Goal: Feedback & Contribution: Submit feedback/report problem

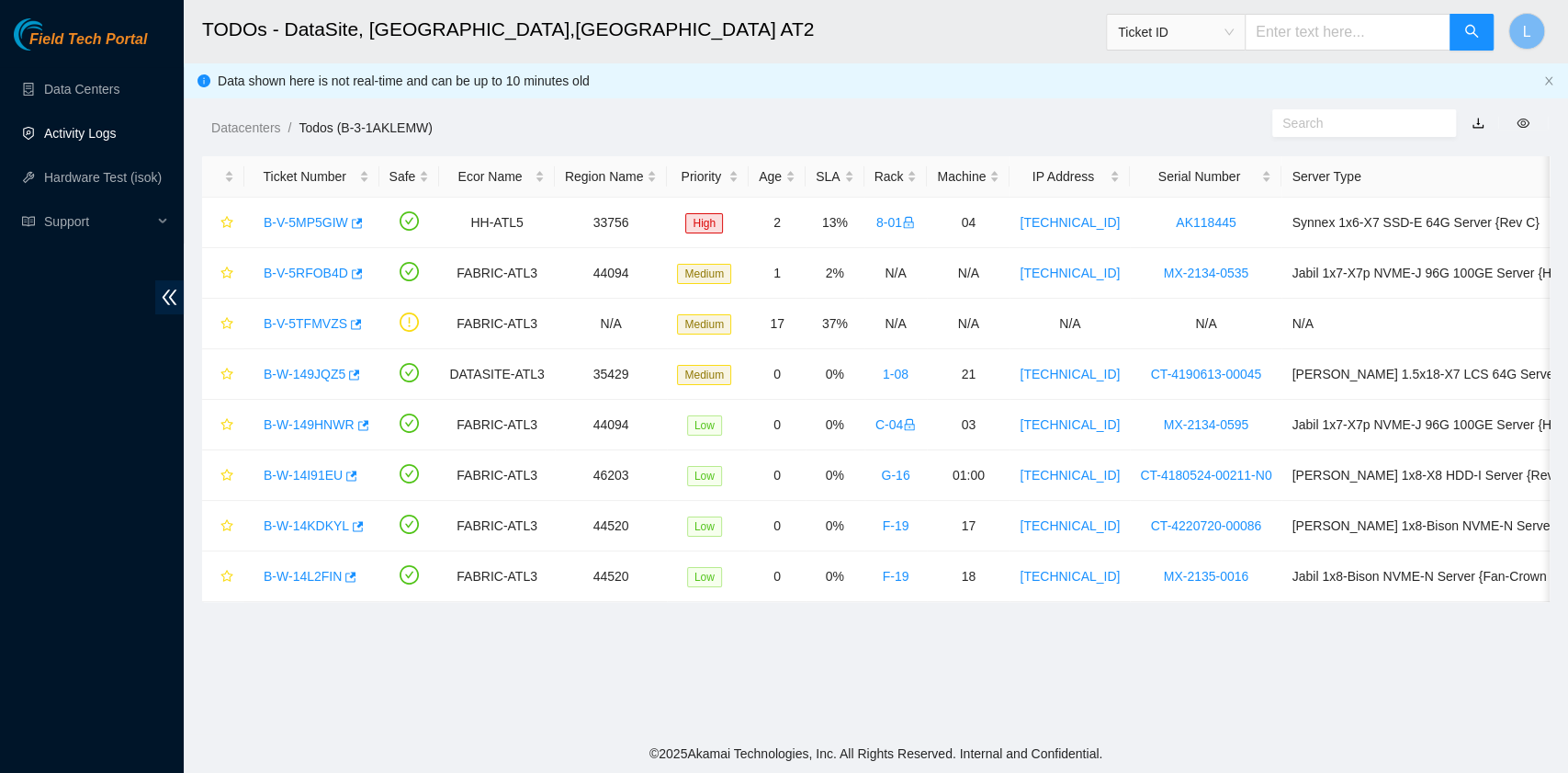
click at [82, 128] on link "Activity Logs" at bounding box center [80, 133] width 73 height 15
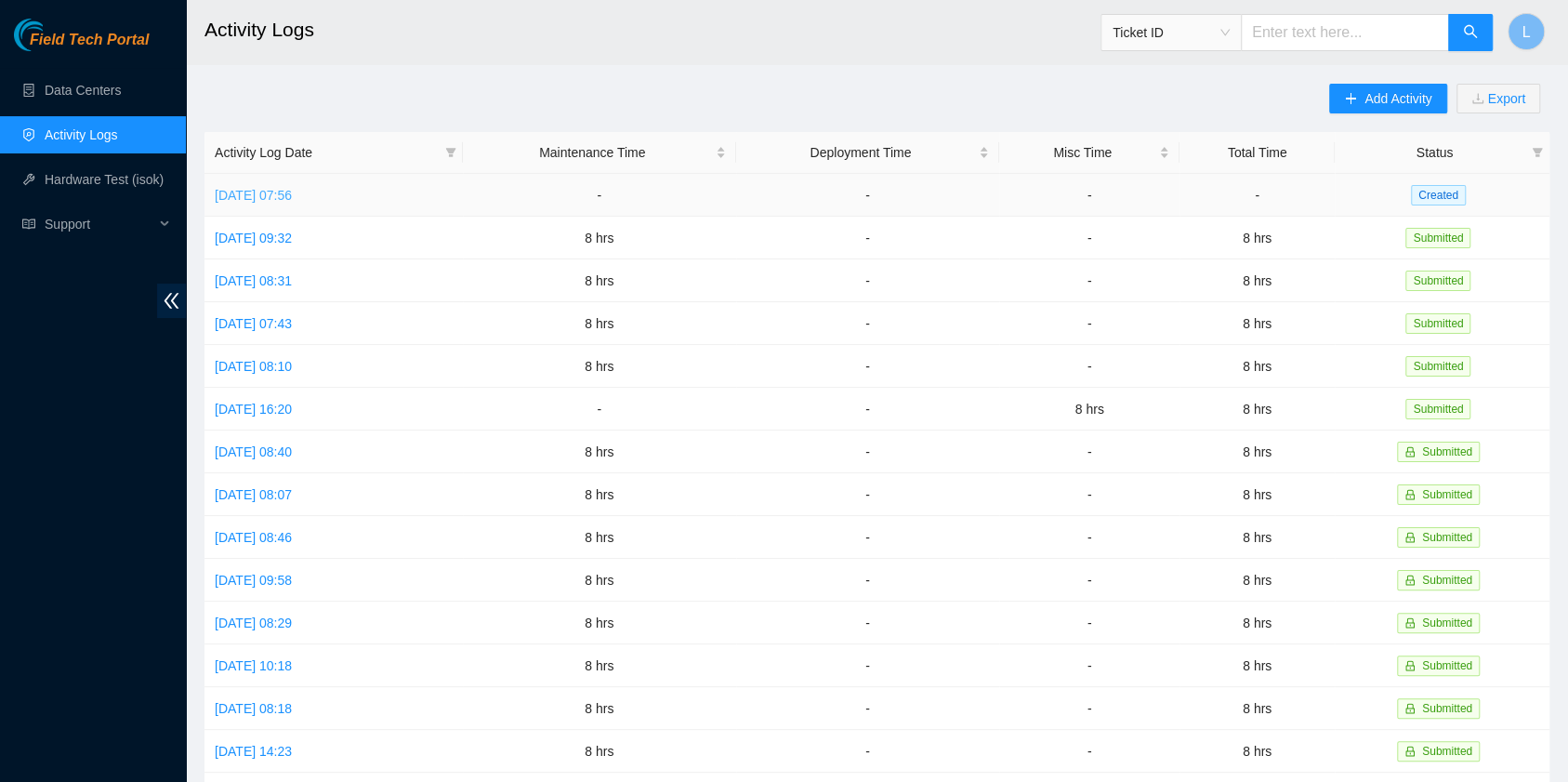
click at [290, 198] on link "Thu, 28 Aug 2025 07:56" at bounding box center [253, 195] width 78 height 15
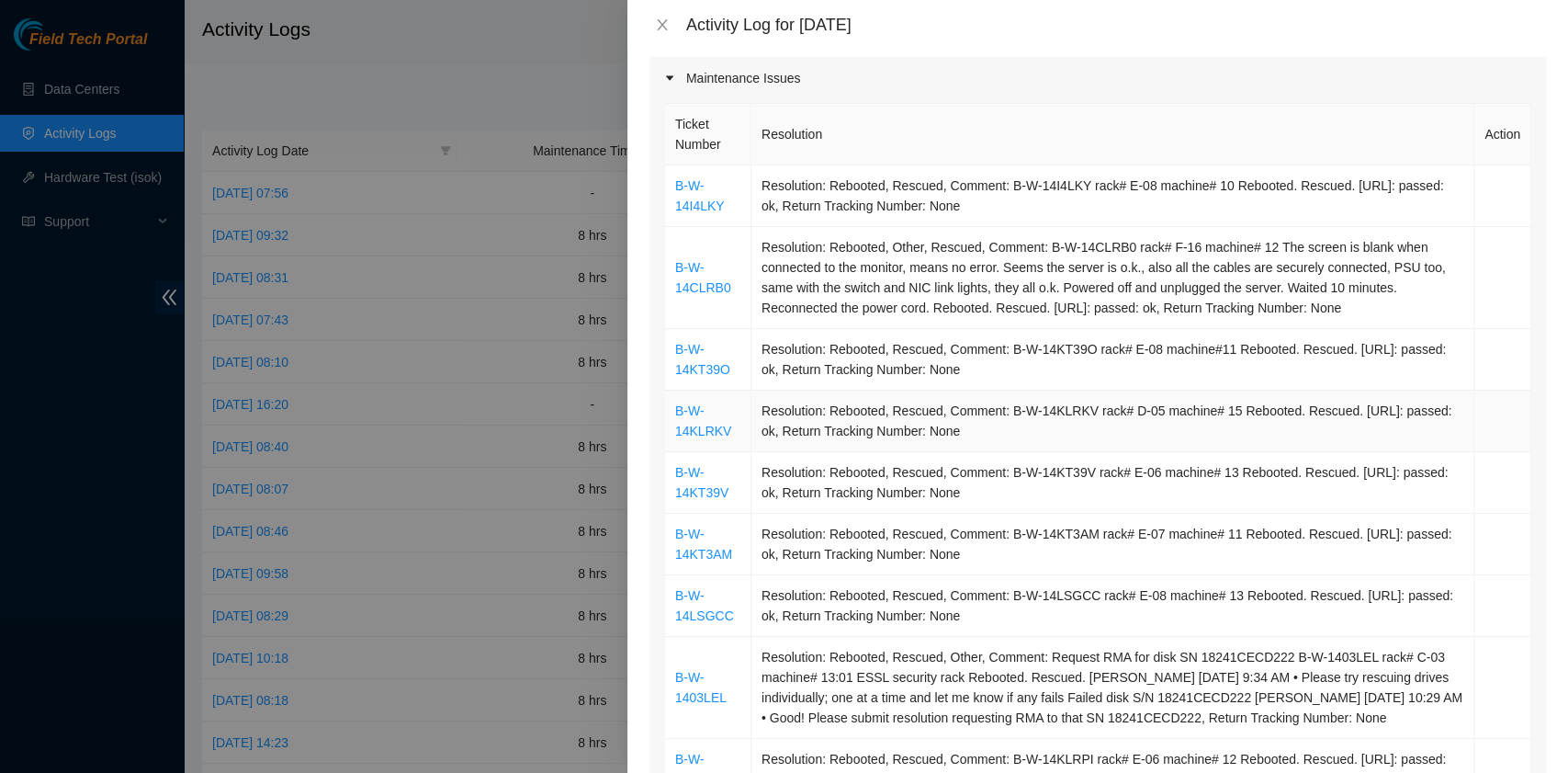
scroll to position [122, 0]
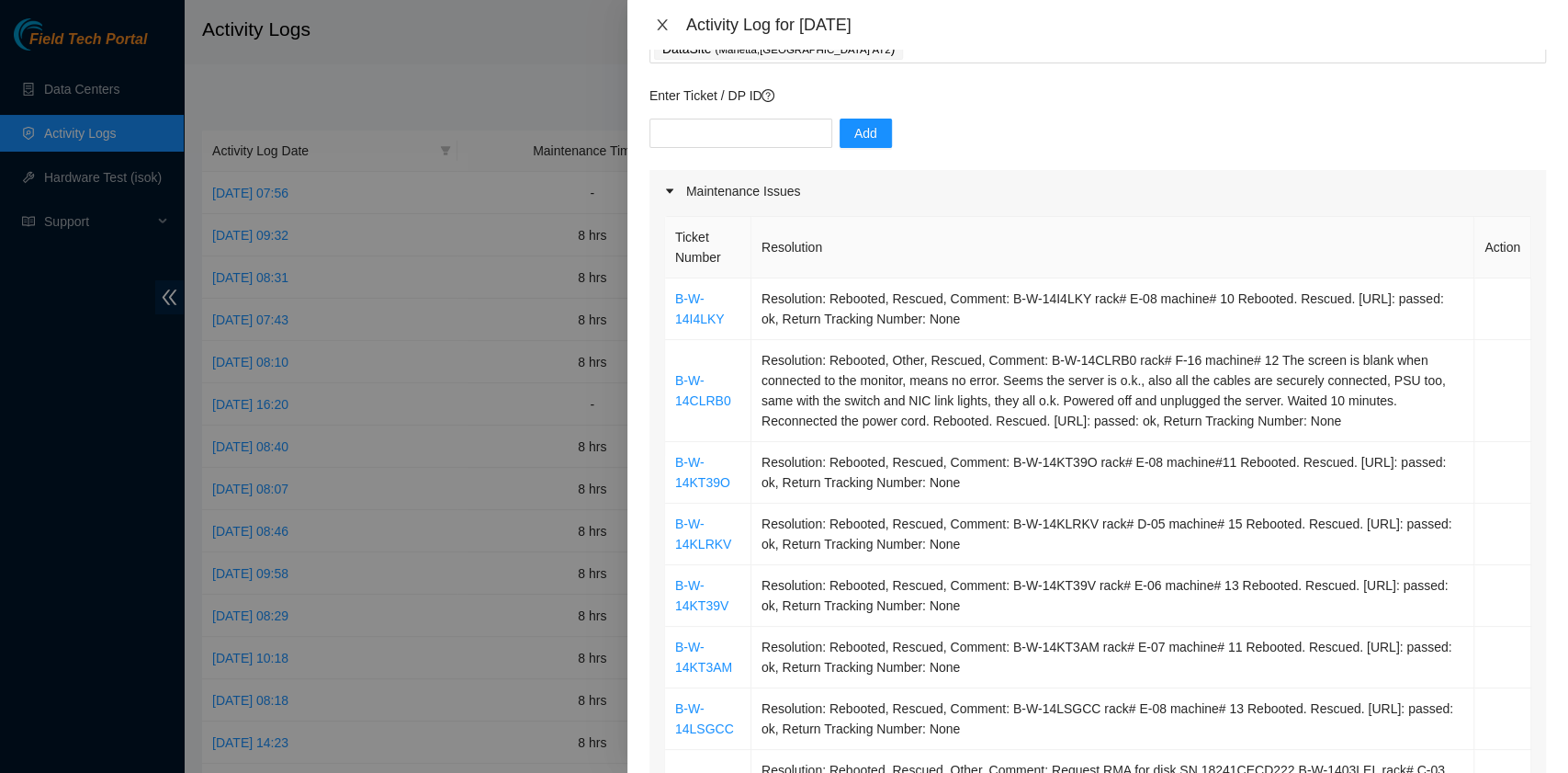
click at [665, 22] on icon "close" at bounding box center [662, 24] width 15 height 15
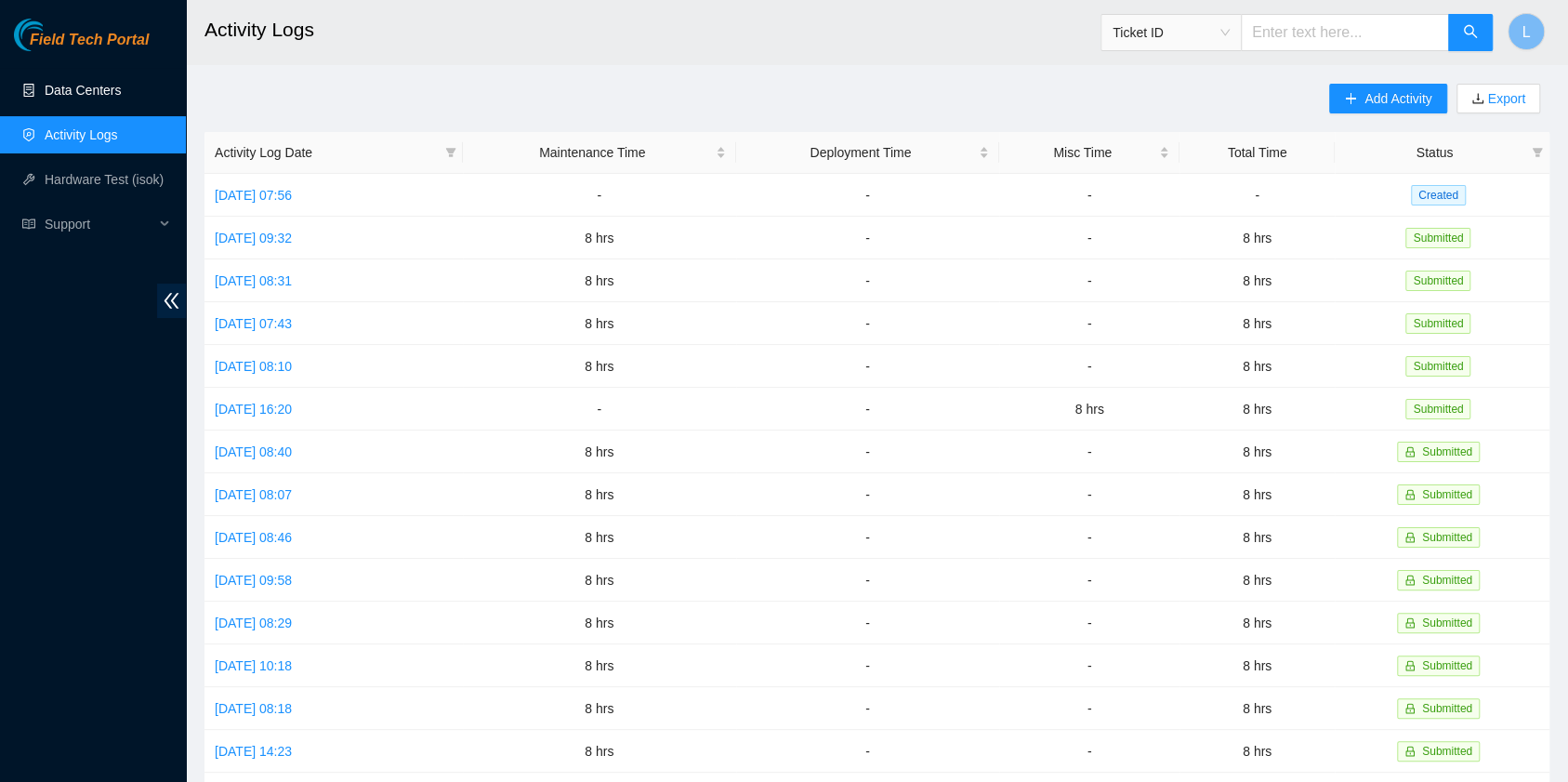
click at [85, 95] on link "Data Centers" at bounding box center [83, 89] width 77 height 15
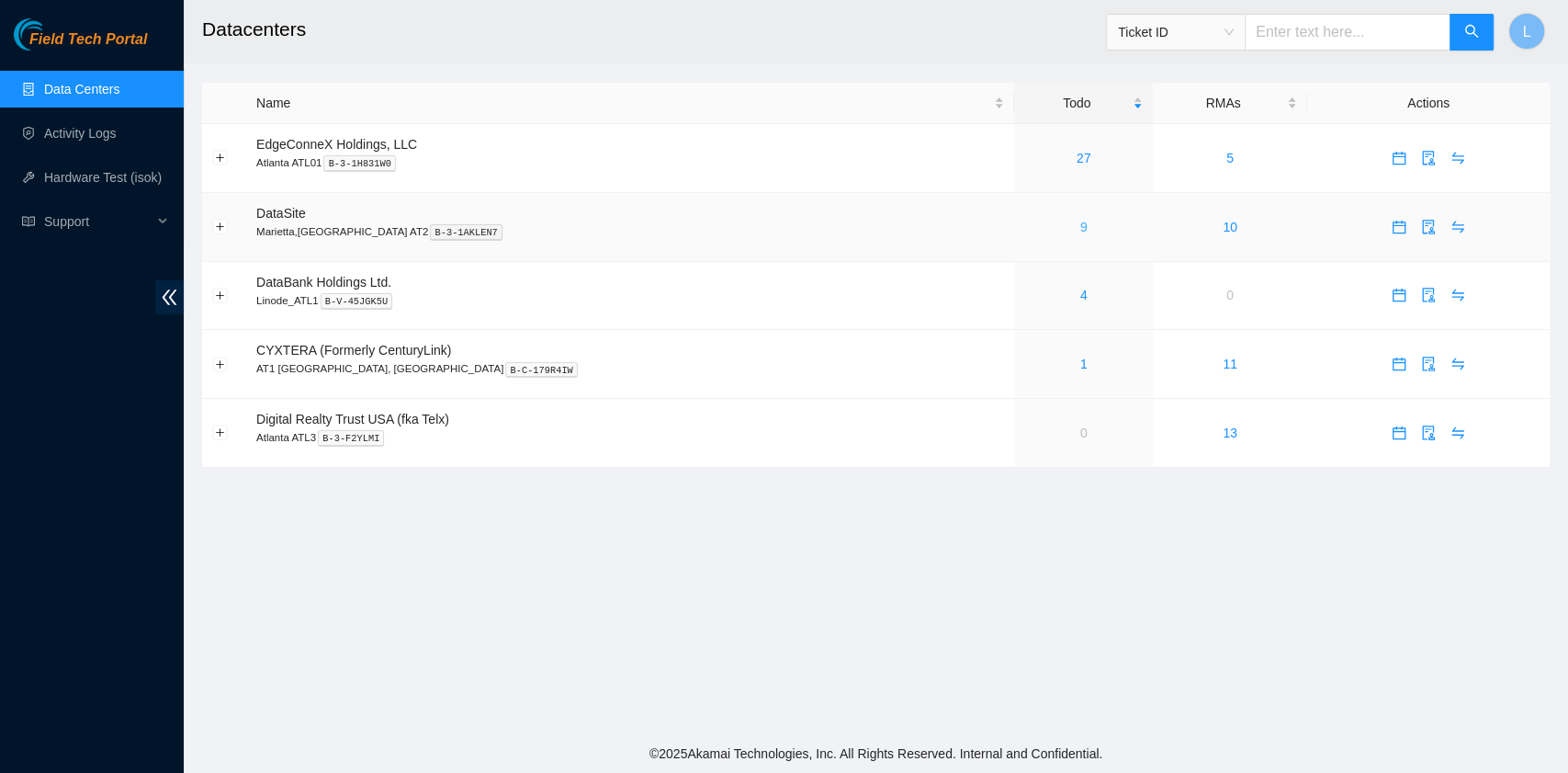
click at [1081, 226] on link "9" at bounding box center [1084, 226] width 8 height 15
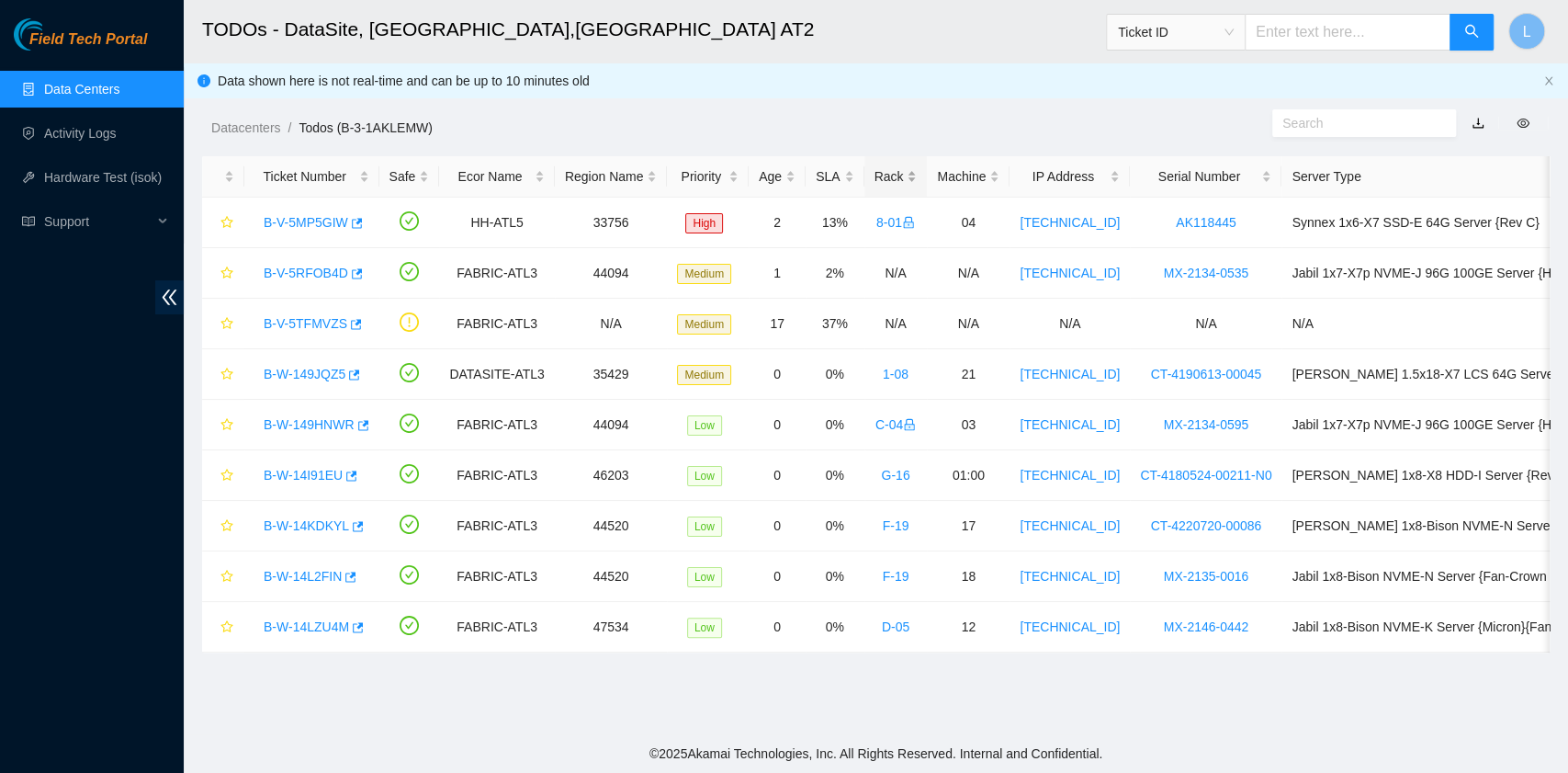
click at [875, 177] on div "Rack" at bounding box center [896, 176] width 43 height 20
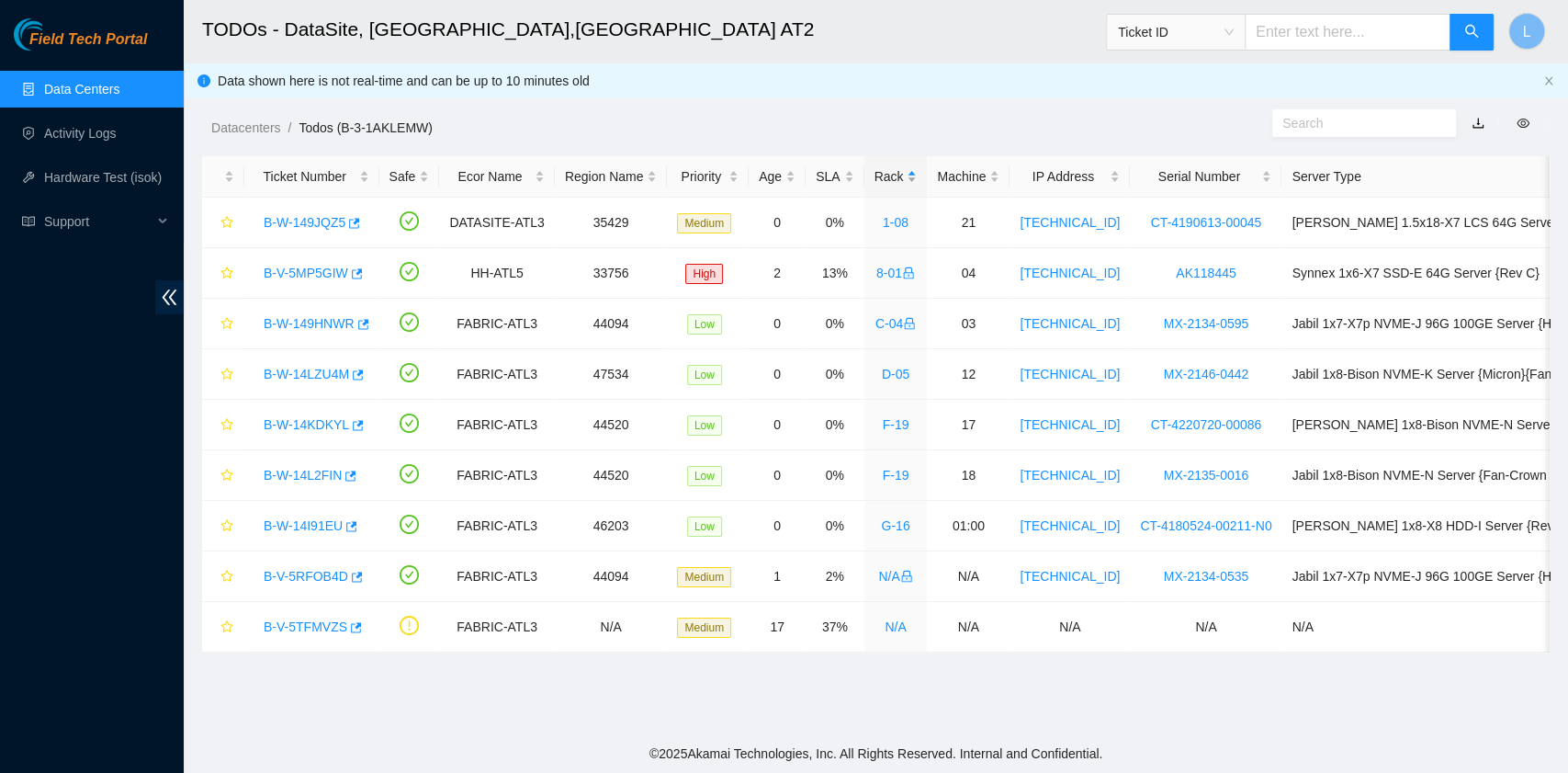
click at [875, 177] on div "Rack" at bounding box center [896, 176] width 43 height 20
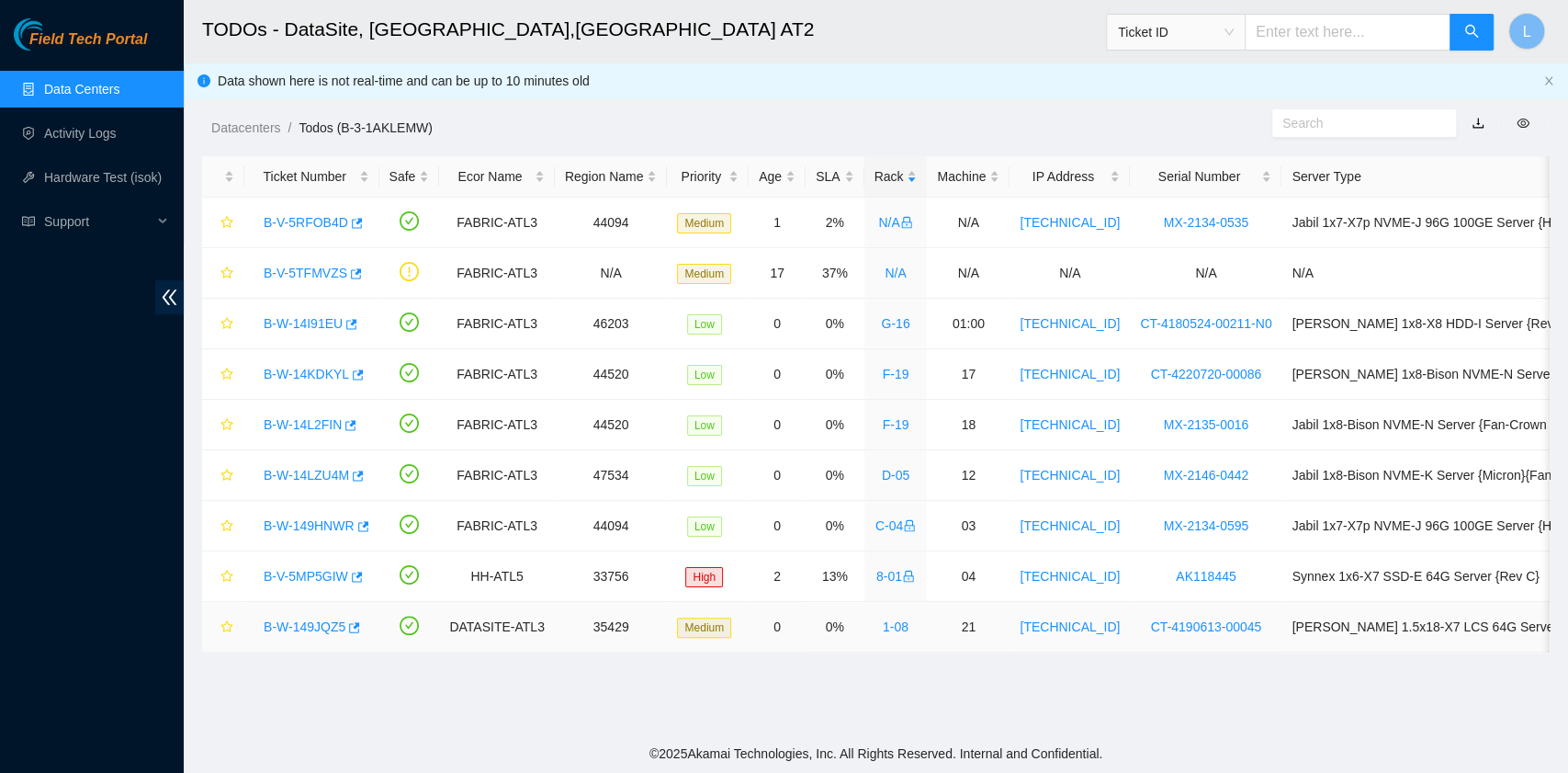
click at [311, 624] on link "B-W-149JQZ5" at bounding box center [305, 626] width 82 height 15
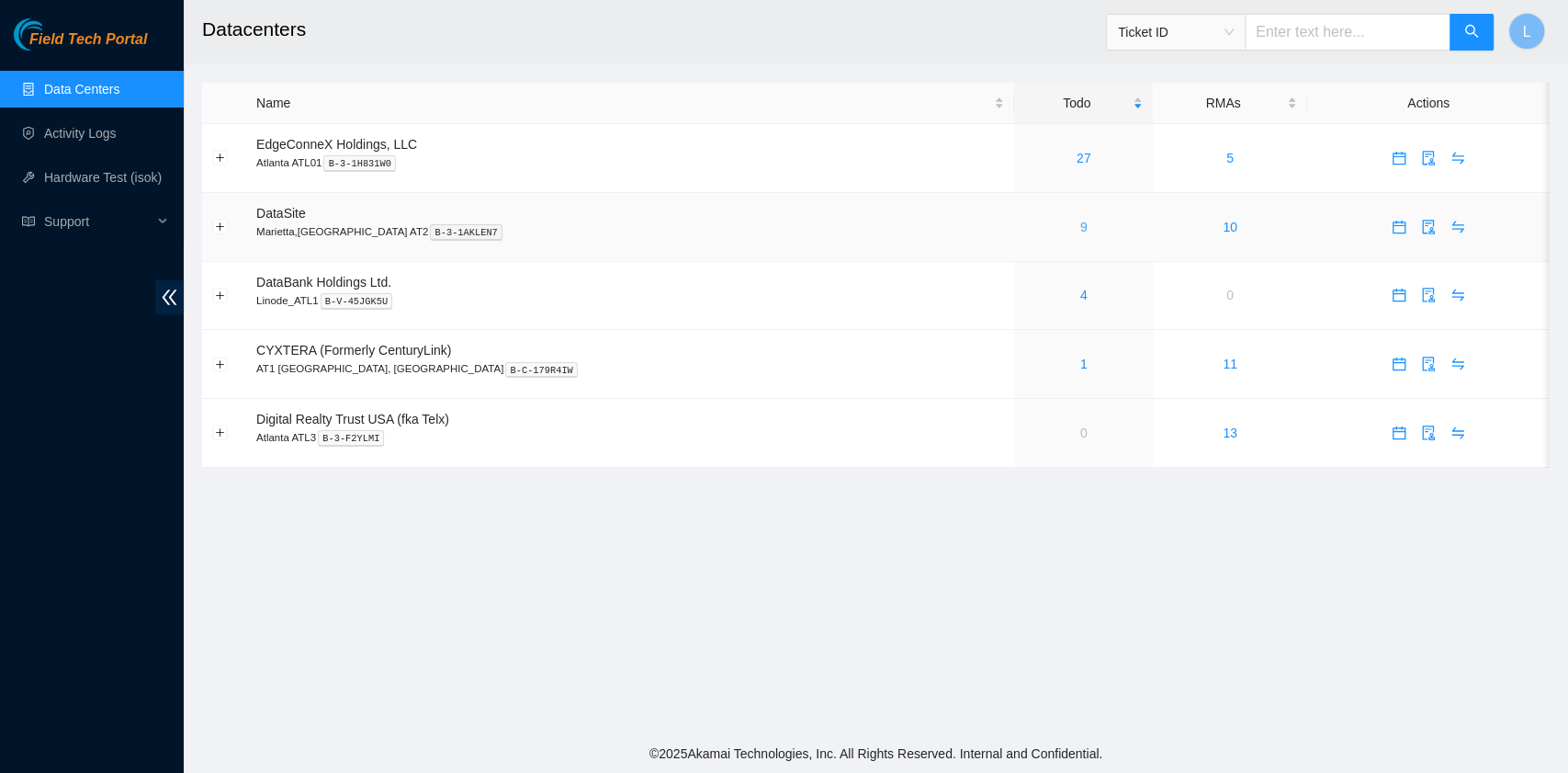
click at [1081, 231] on link "9" at bounding box center [1084, 226] width 8 height 15
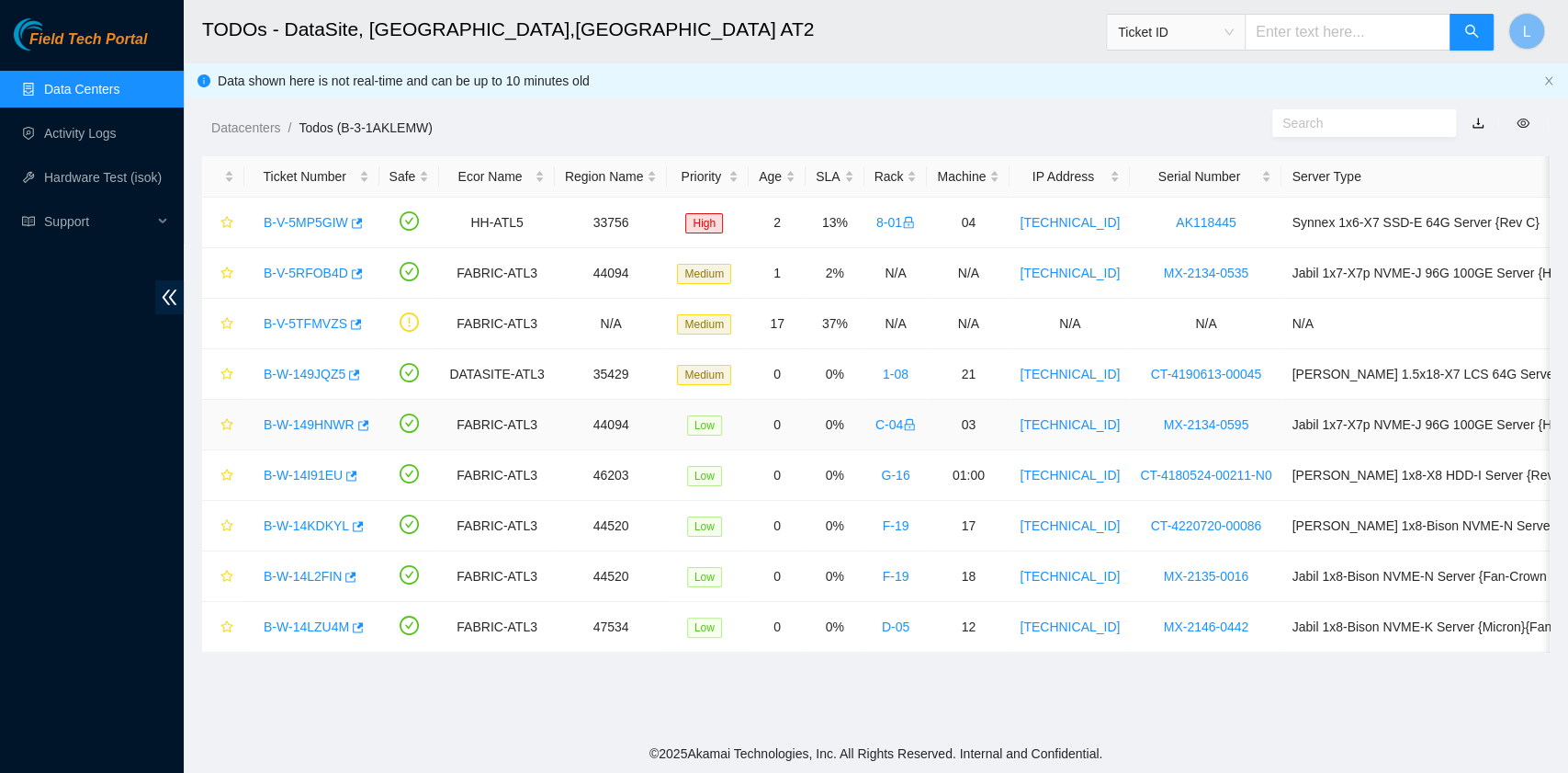
click at [294, 424] on link "B-W-149HNWR" at bounding box center [310, 424] width 91 height 15
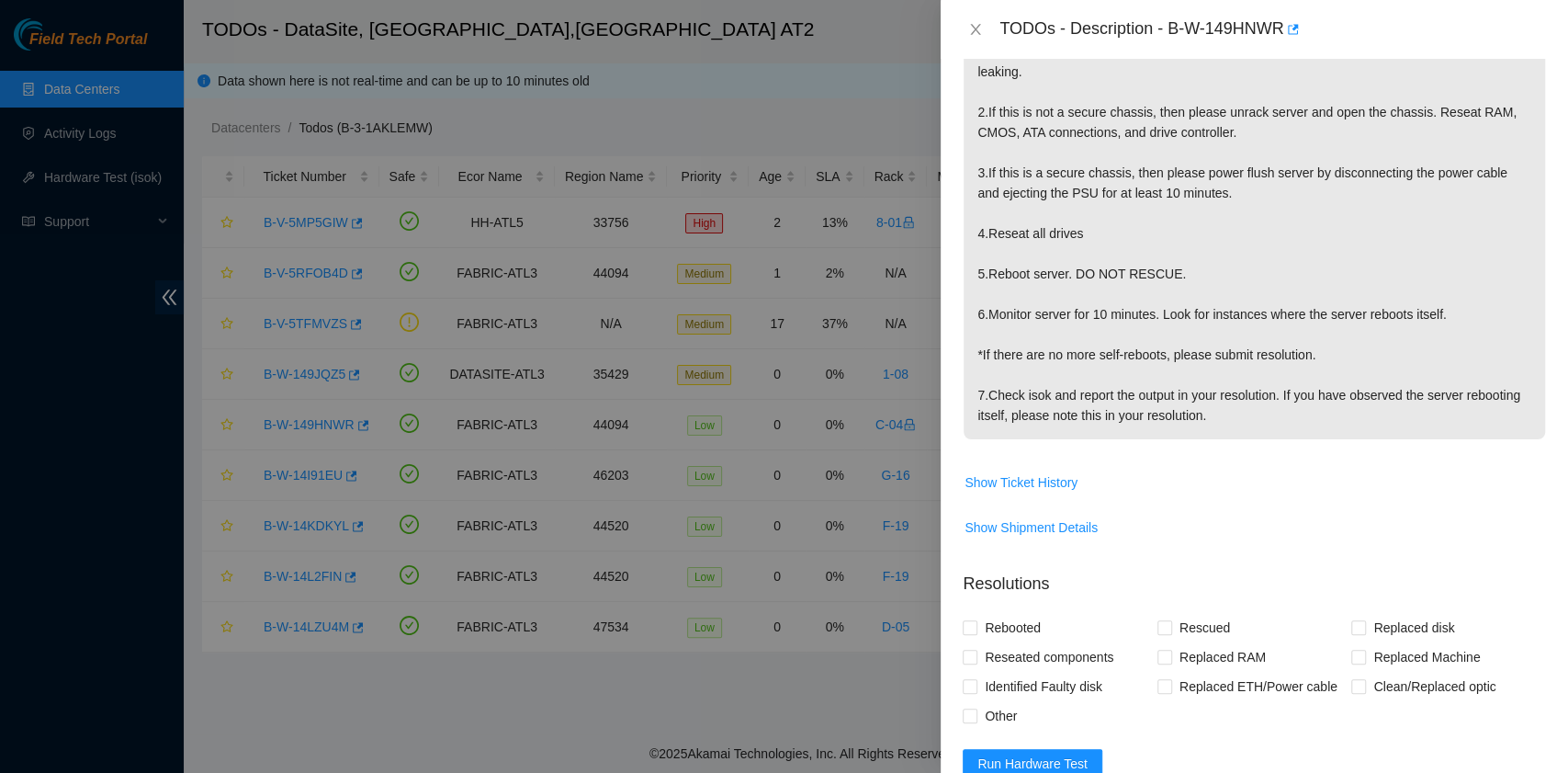
scroll to position [368, 0]
click at [1000, 471] on span "Show Ticket History" at bounding box center [1021, 480] width 113 height 20
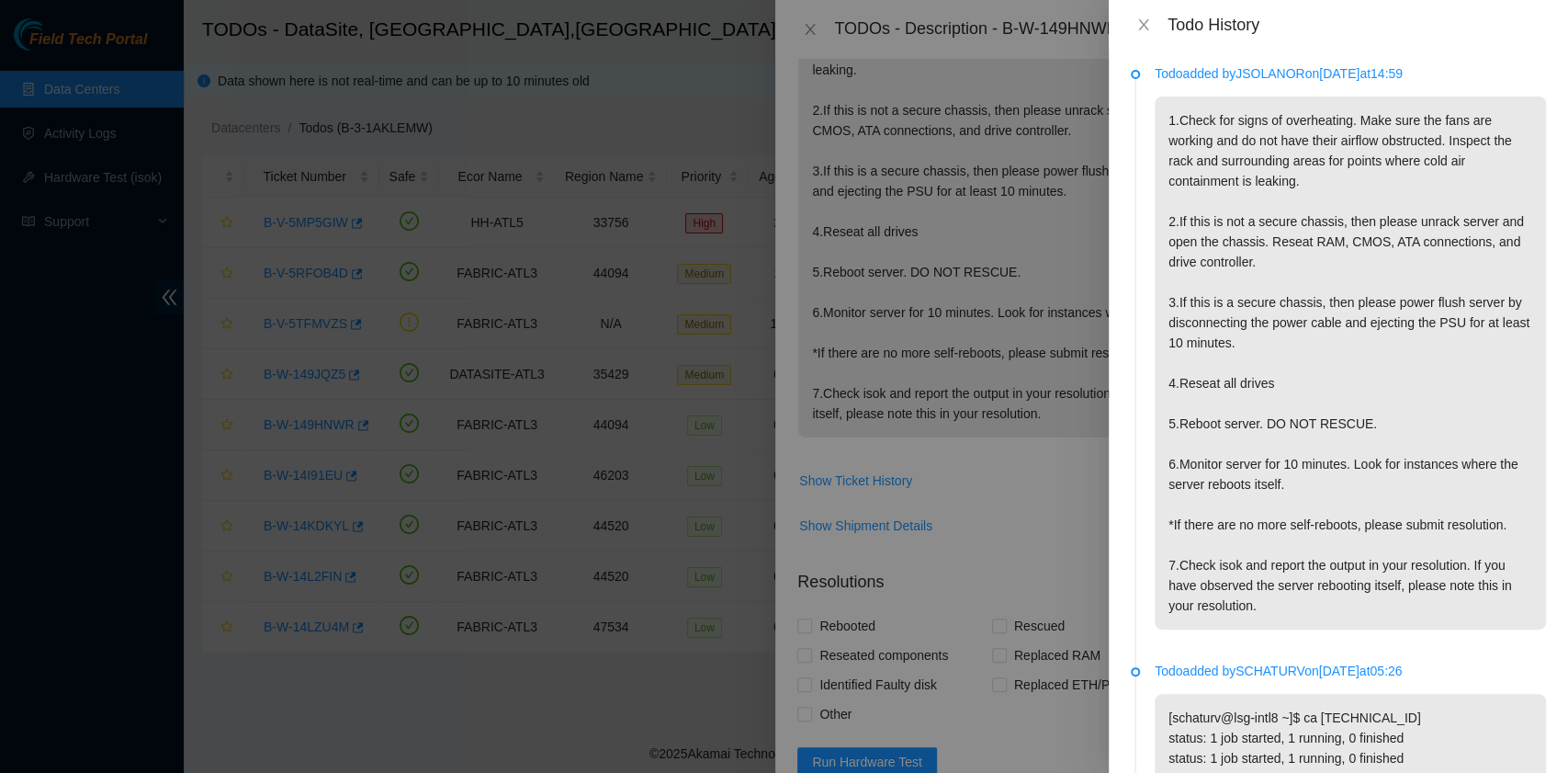
scroll to position [0, 0]
click at [1140, 25] on icon "close" at bounding box center [1144, 24] width 15 height 15
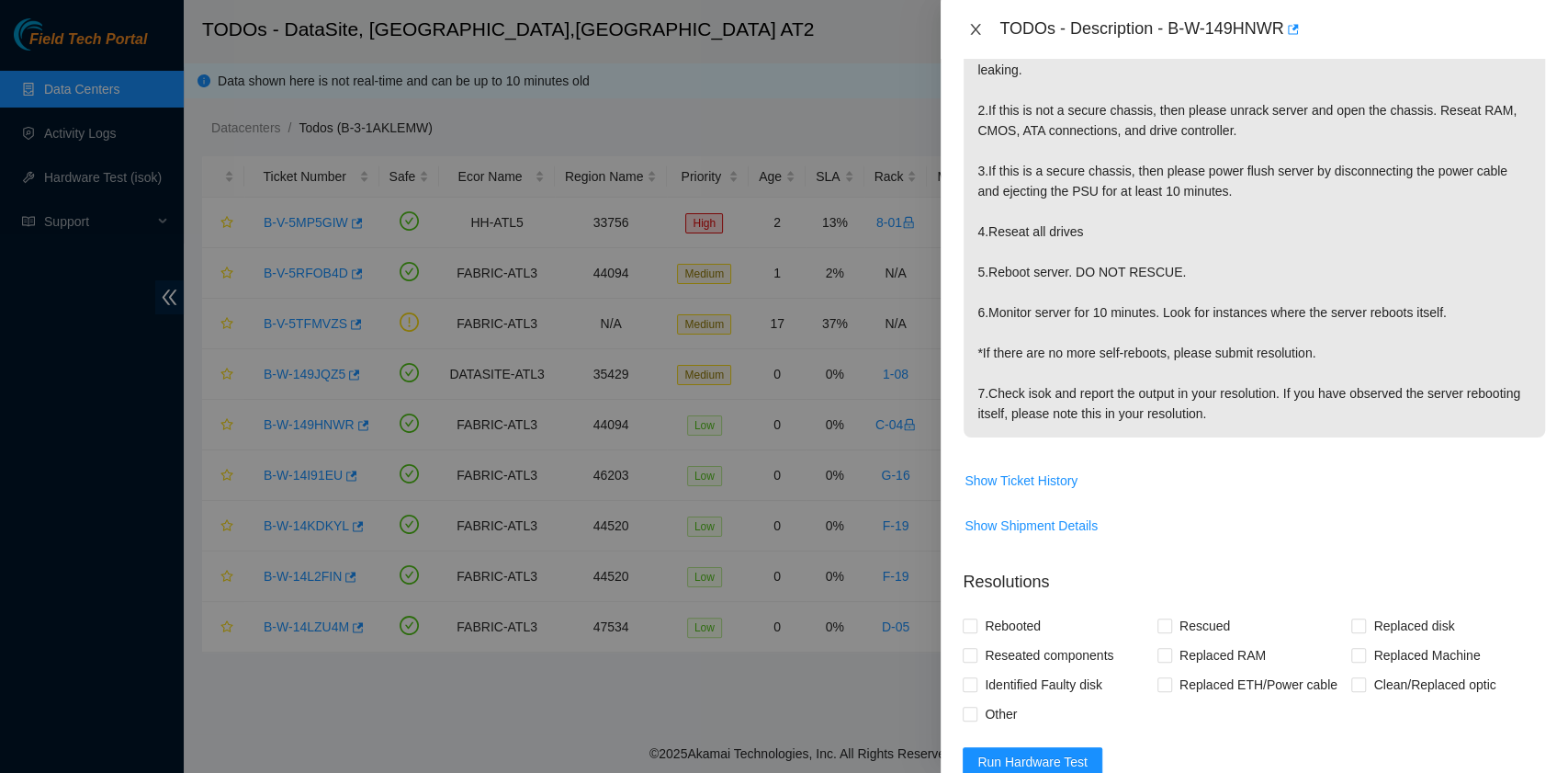
click at [984, 26] on button "Close" at bounding box center [976, 30] width 25 height 17
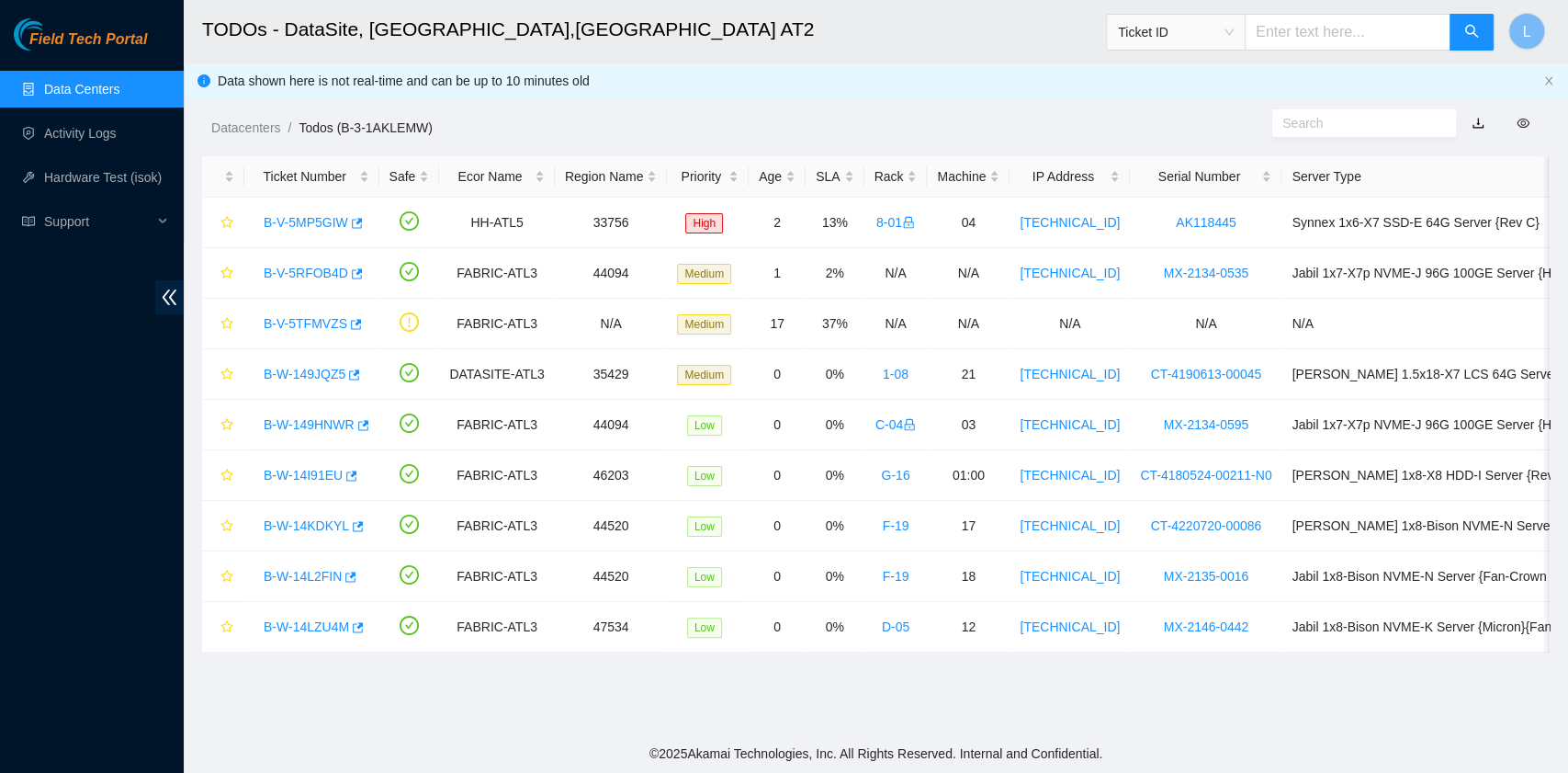
scroll to position [415, 0]
click at [324, 265] on link "B-V-5RFOB4D" at bounding box center [306, 272] width 84 height 15
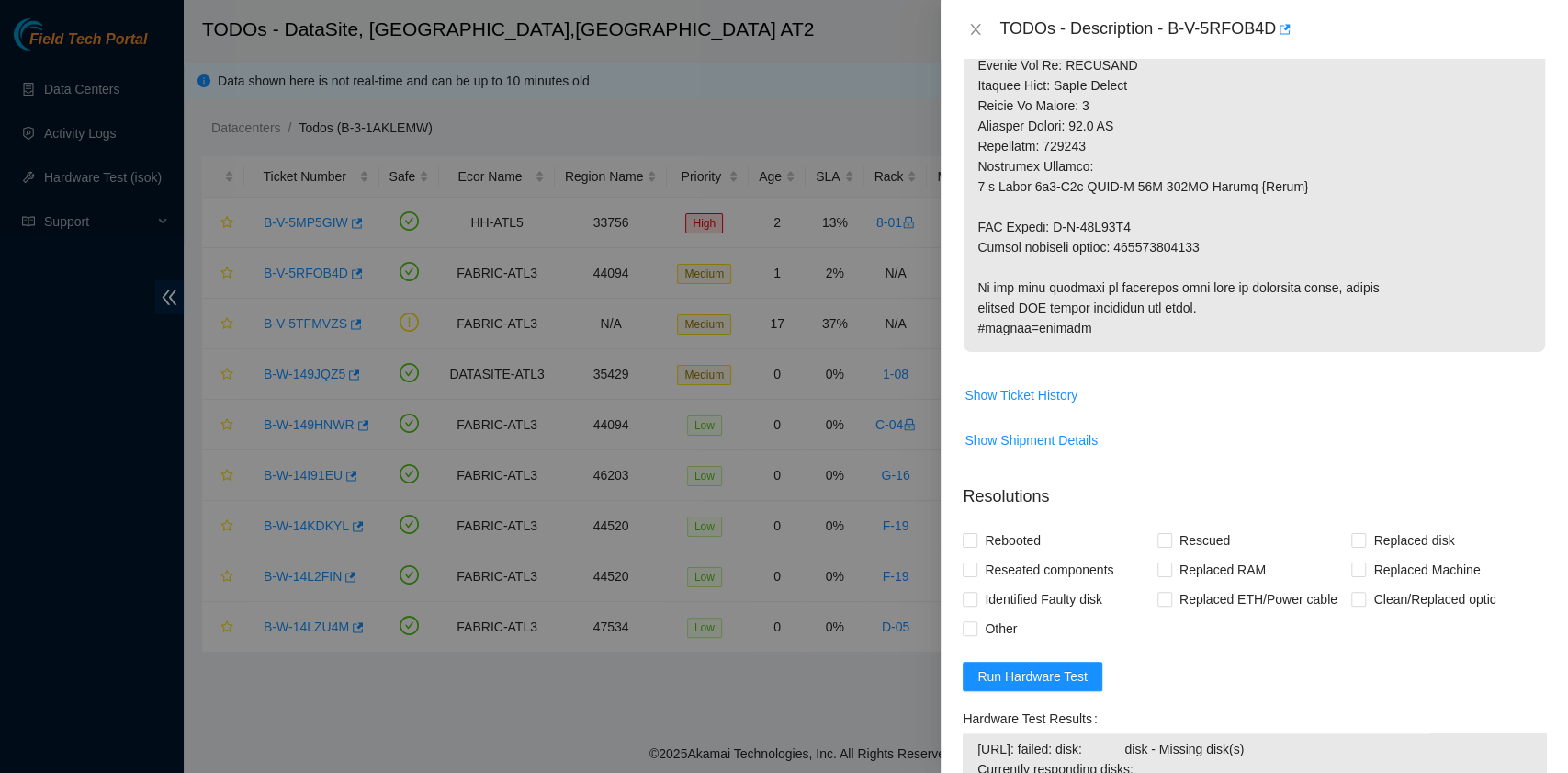
scroll to position [1103, 0]
click at [1062, 402] on span "Show Ticket History" at bounding box center [1021, 392] width 113 height 20
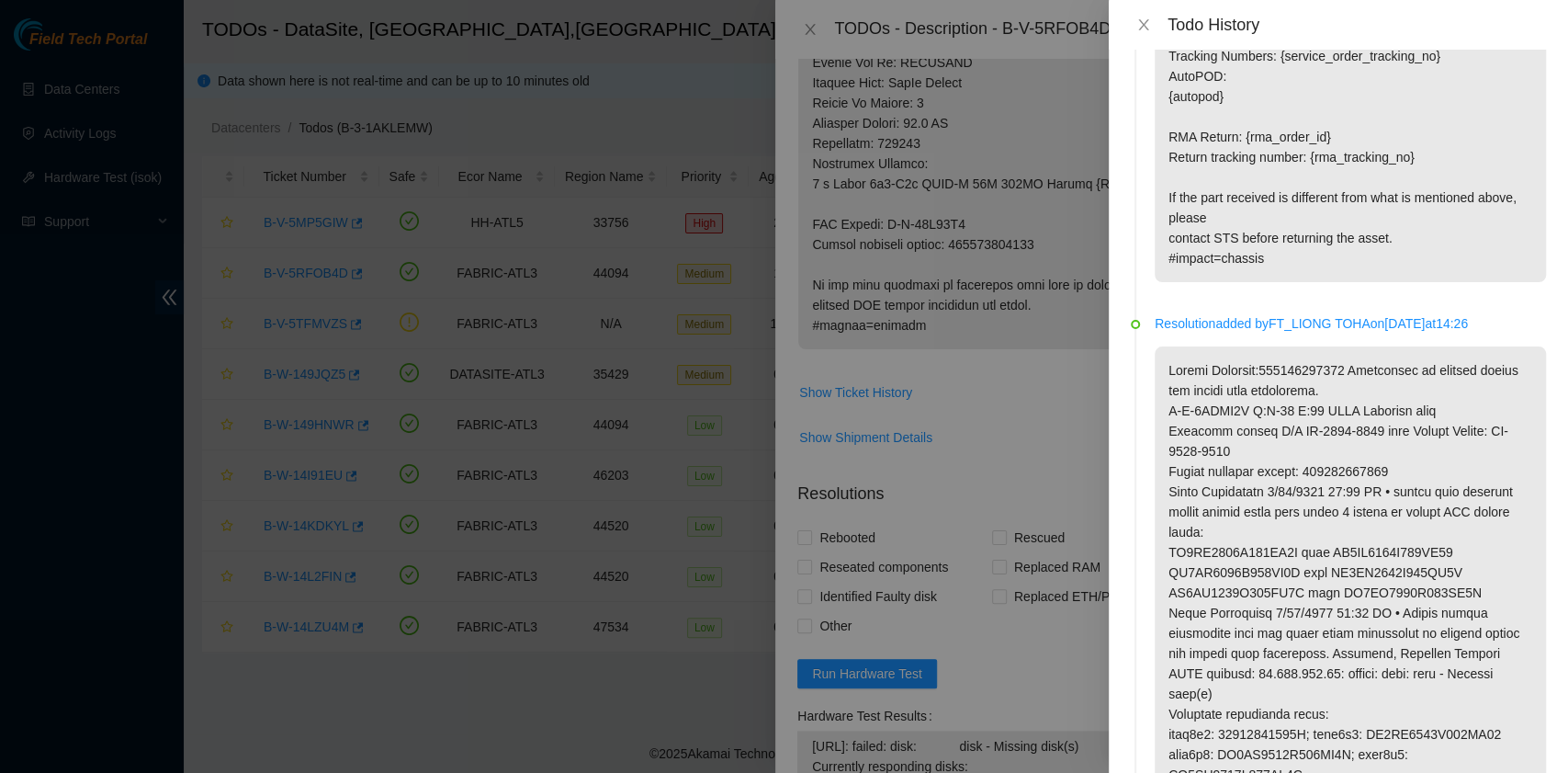
scroll to position [1715, 0]
click at [1141, 27] on icon "close" at bounding box center [1143, 24] width 10 height 11
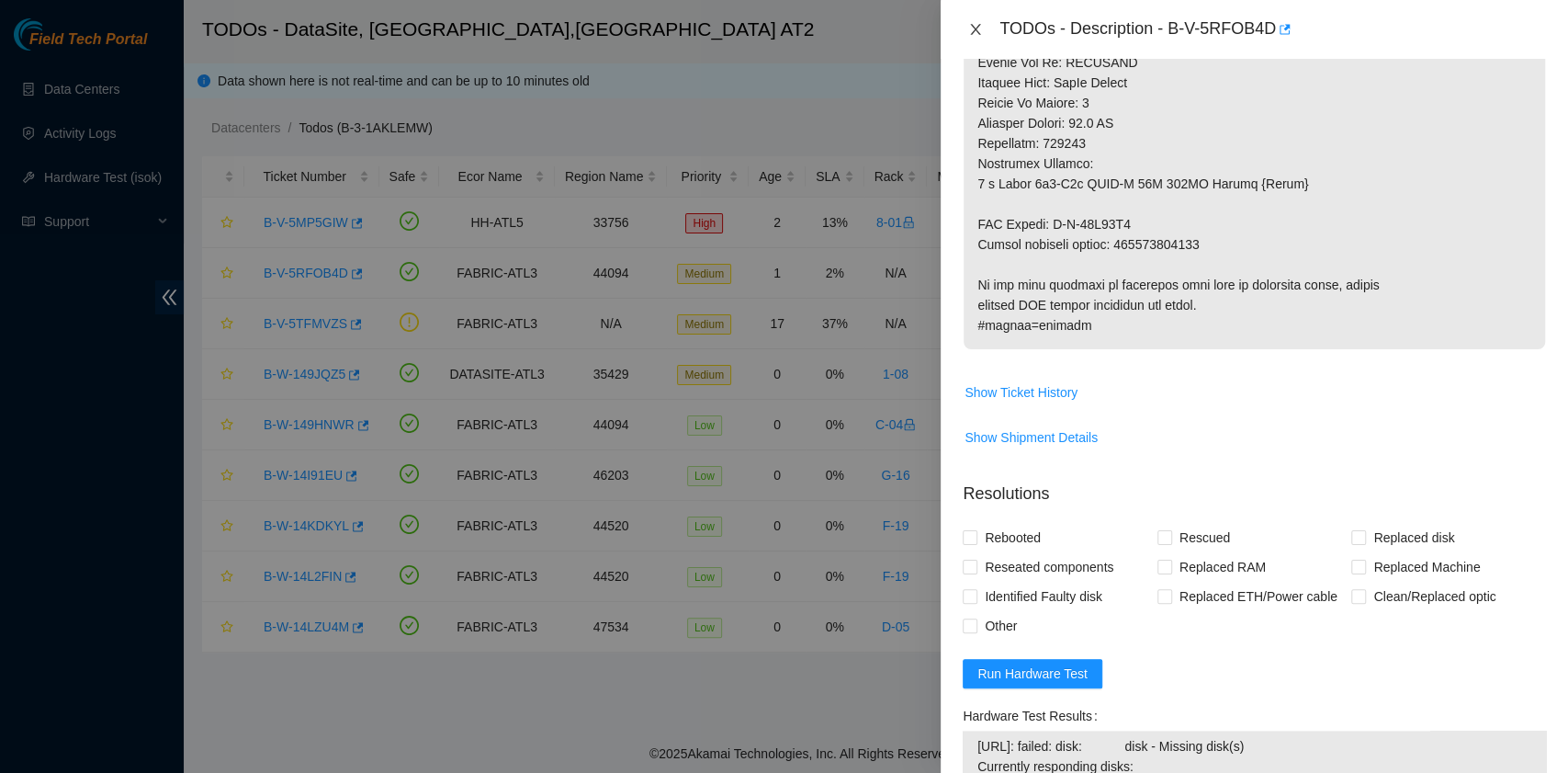
click at [980, 31] on icon "close" at bounding box center [975, 29] width 15 height 15
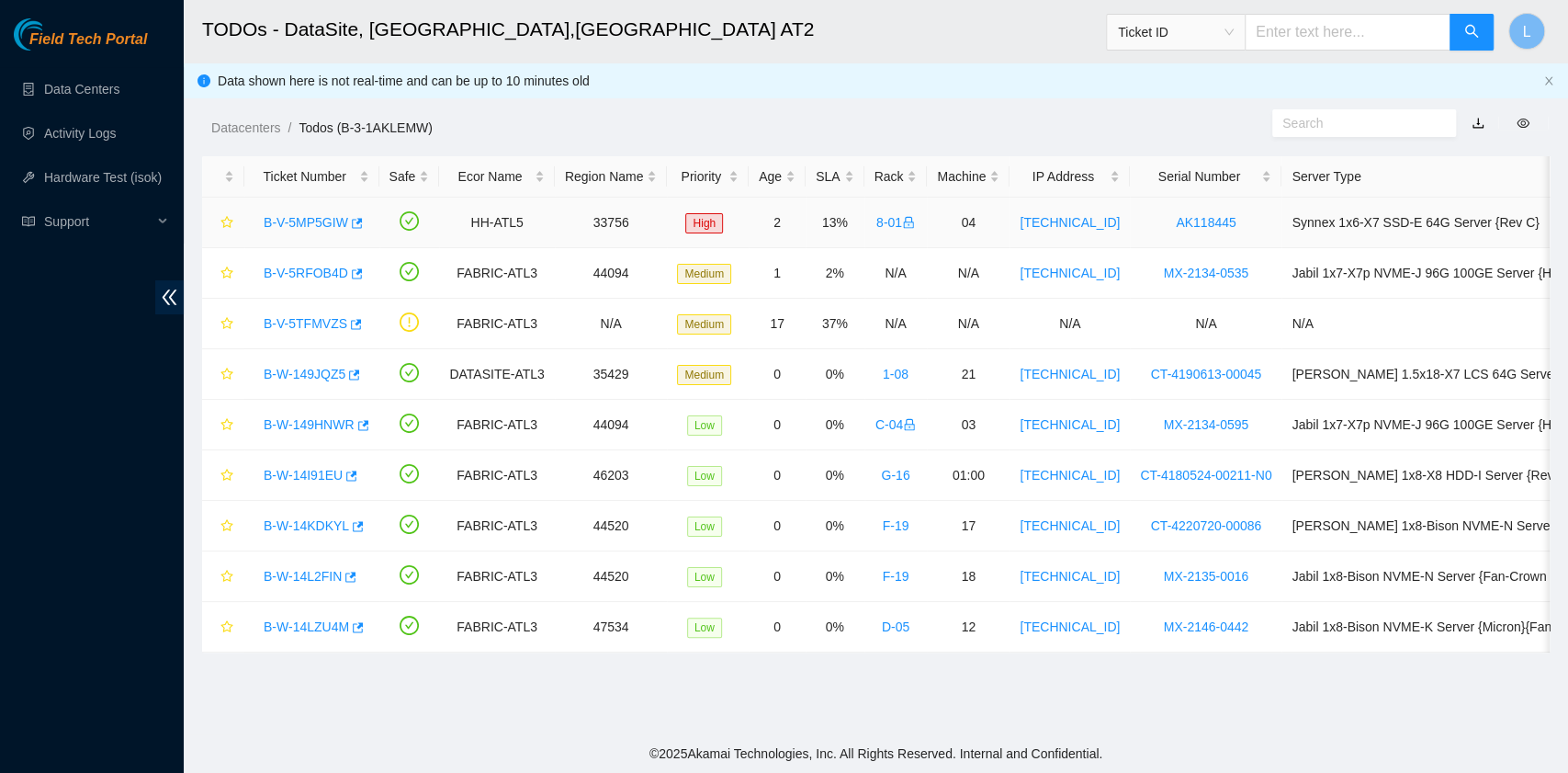
scroll to position [466, 0]
click at [823, 50] on h2 "TODOs - DataSite, [GEOGRAPHIC_DATA],[GEOGRAPHIC_DATA] AT2" at bounding box center [738, 29] width 1072 height 59
click at [877, 171] on div "Rack" at bounding box center [896, 176] width 43 height 20
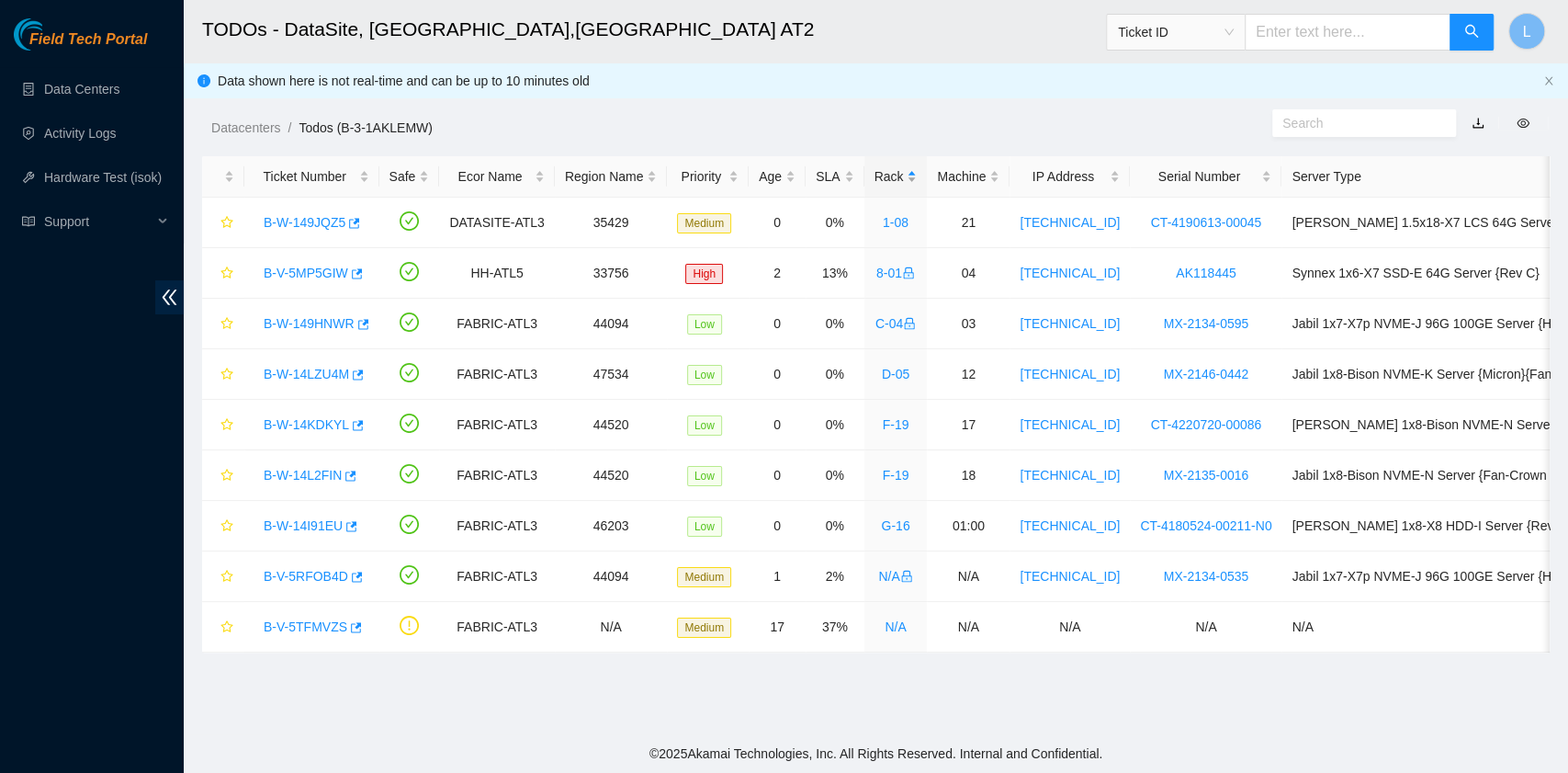
click at [877, 171] on div "Rack" at bounding box center [896, 176] width 43 height 20
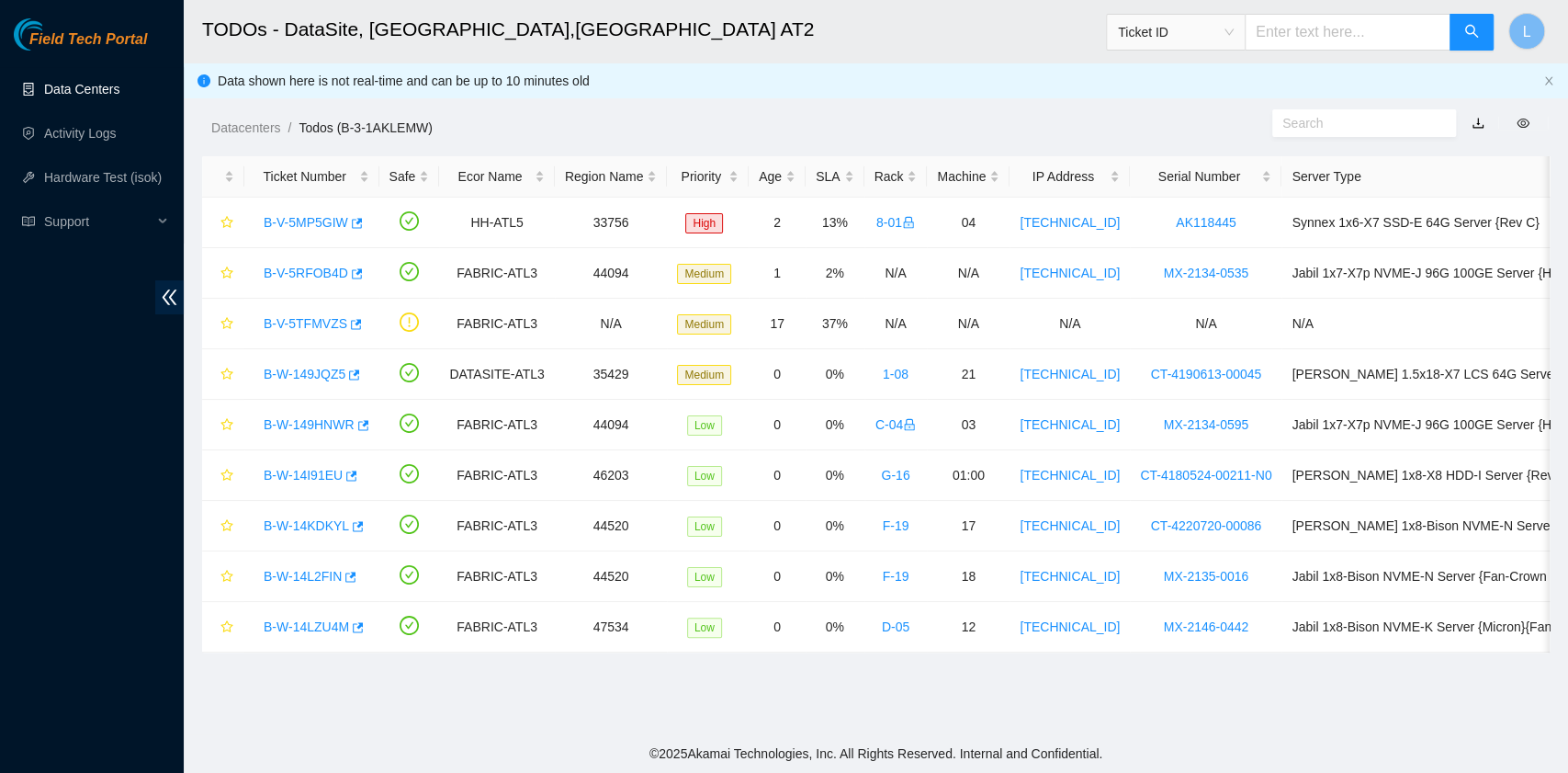
click at [79, 96] on link "Data Centers" at bounding box center [82, 88] width 76 height 15
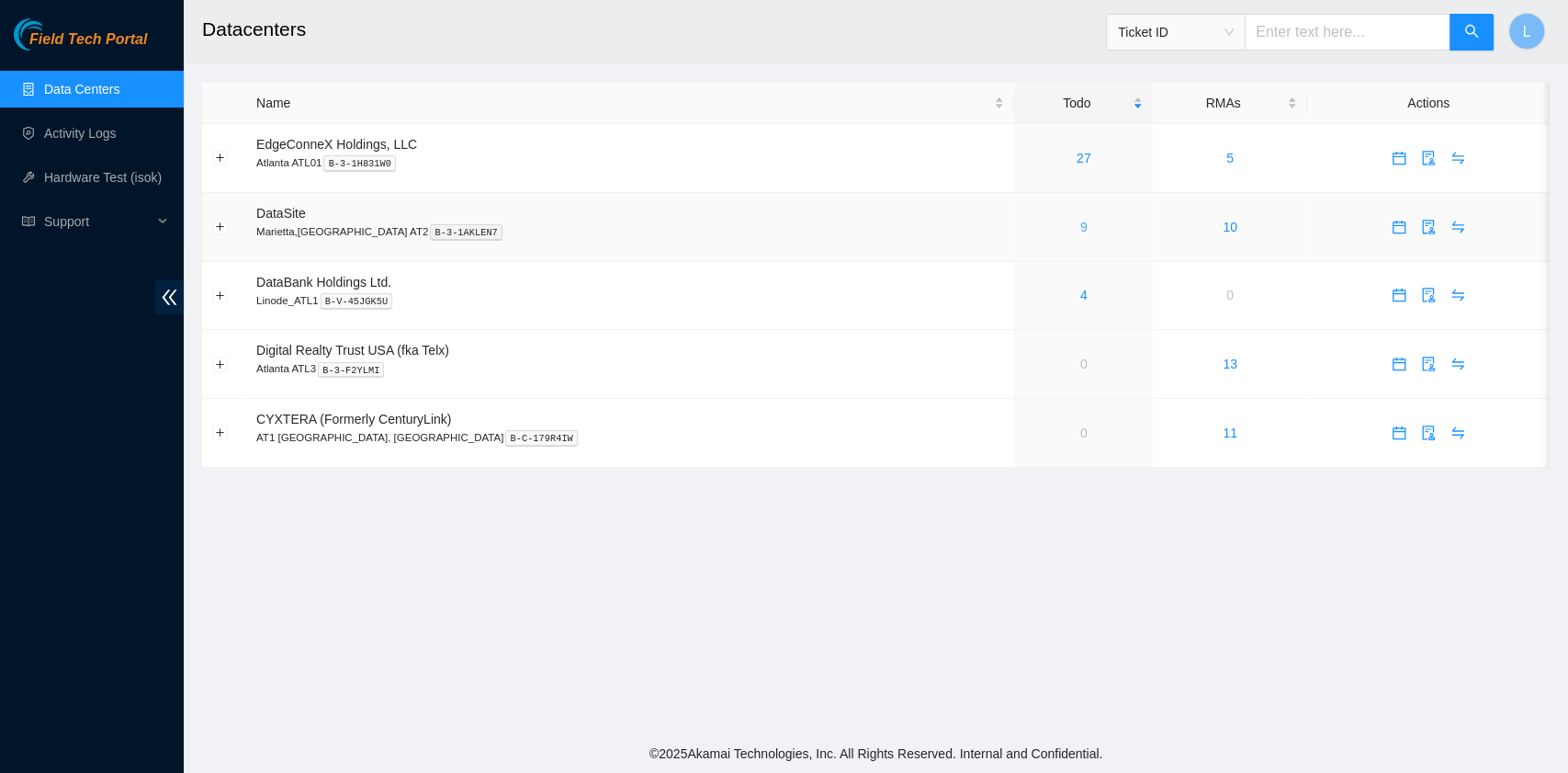
click at [1081, 226] on link "9" at bounding box center [1084, 226] width 8 height 15
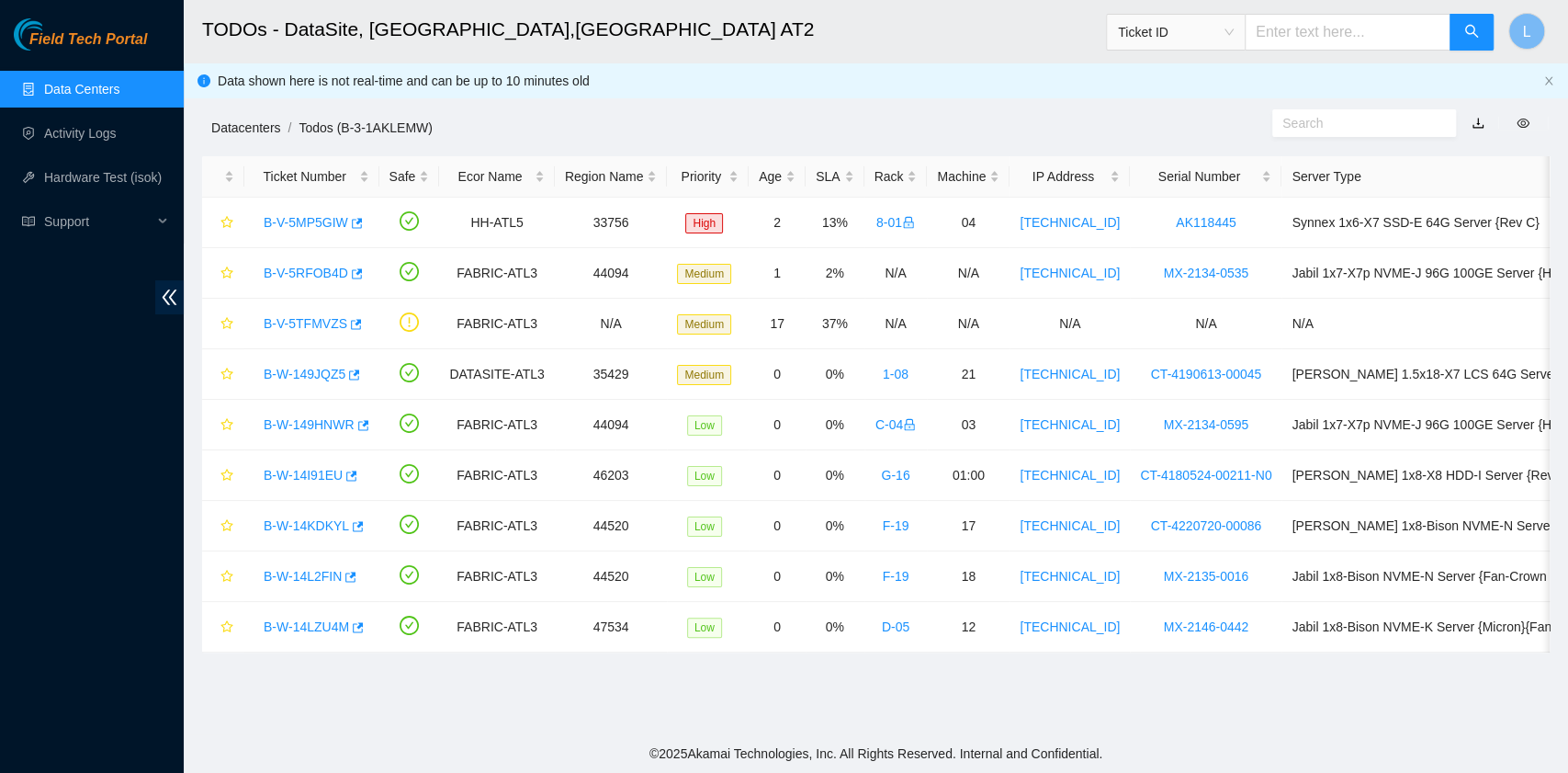
click at [253, 124] on link "Datacenters" at bounding box center [246, 127] width 69 height 15
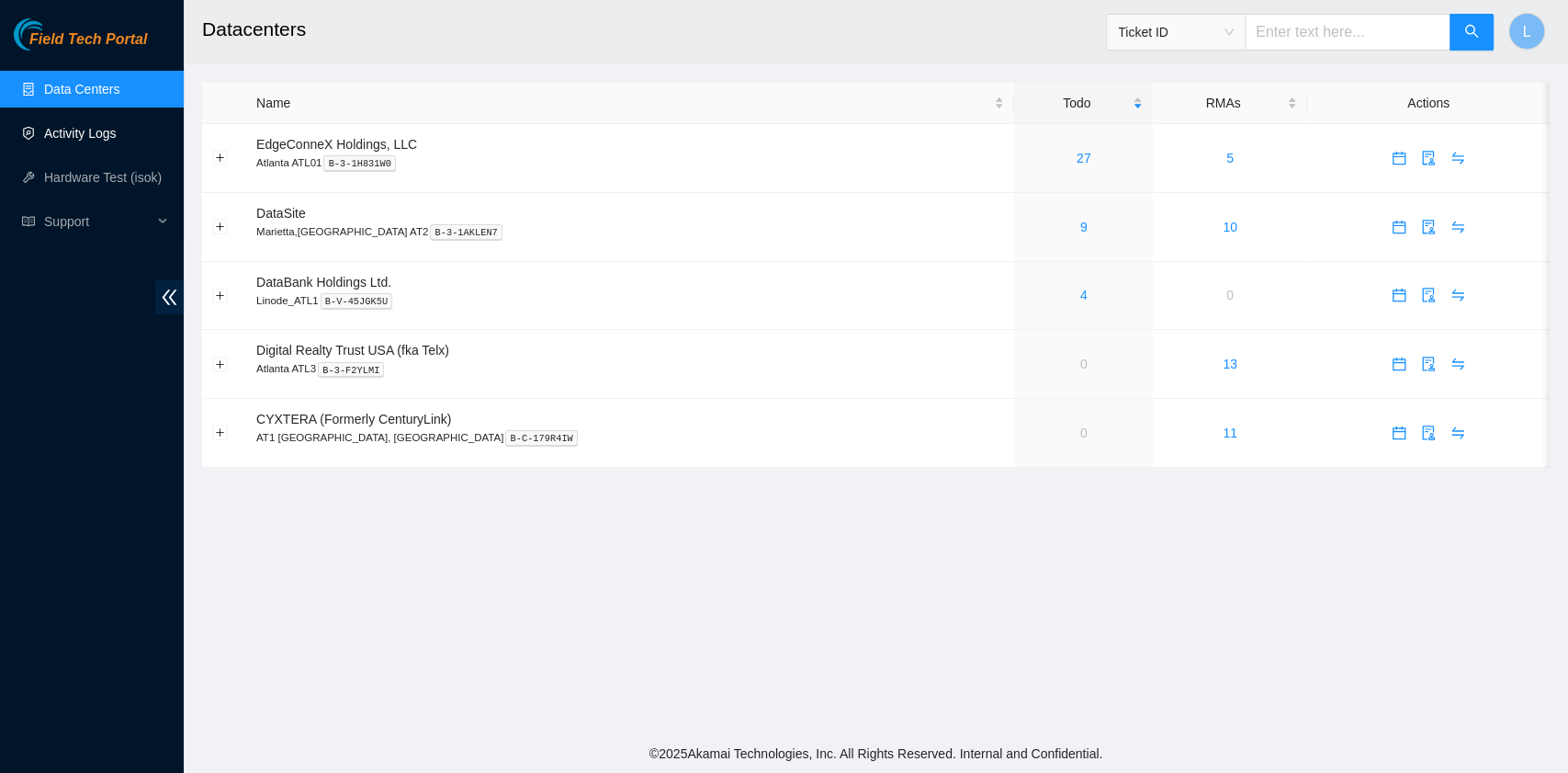
click at [69, 128] on link "Activity Logs" at bounding box center [80, 133] width 73 height 15
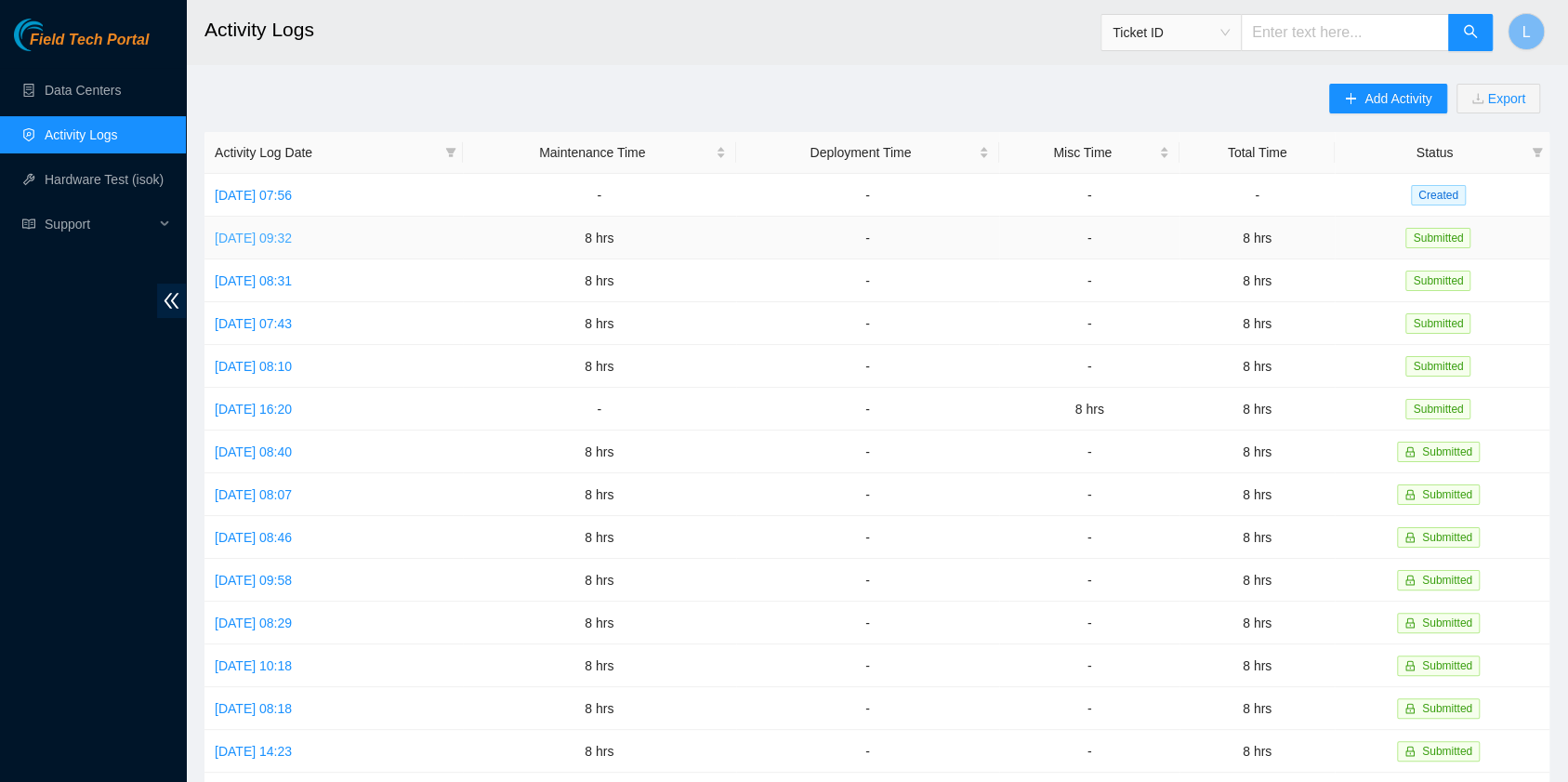
click at [292, 234] on link "[DATE] 09:32" at bounding box center [253, 238] width 78 height 15
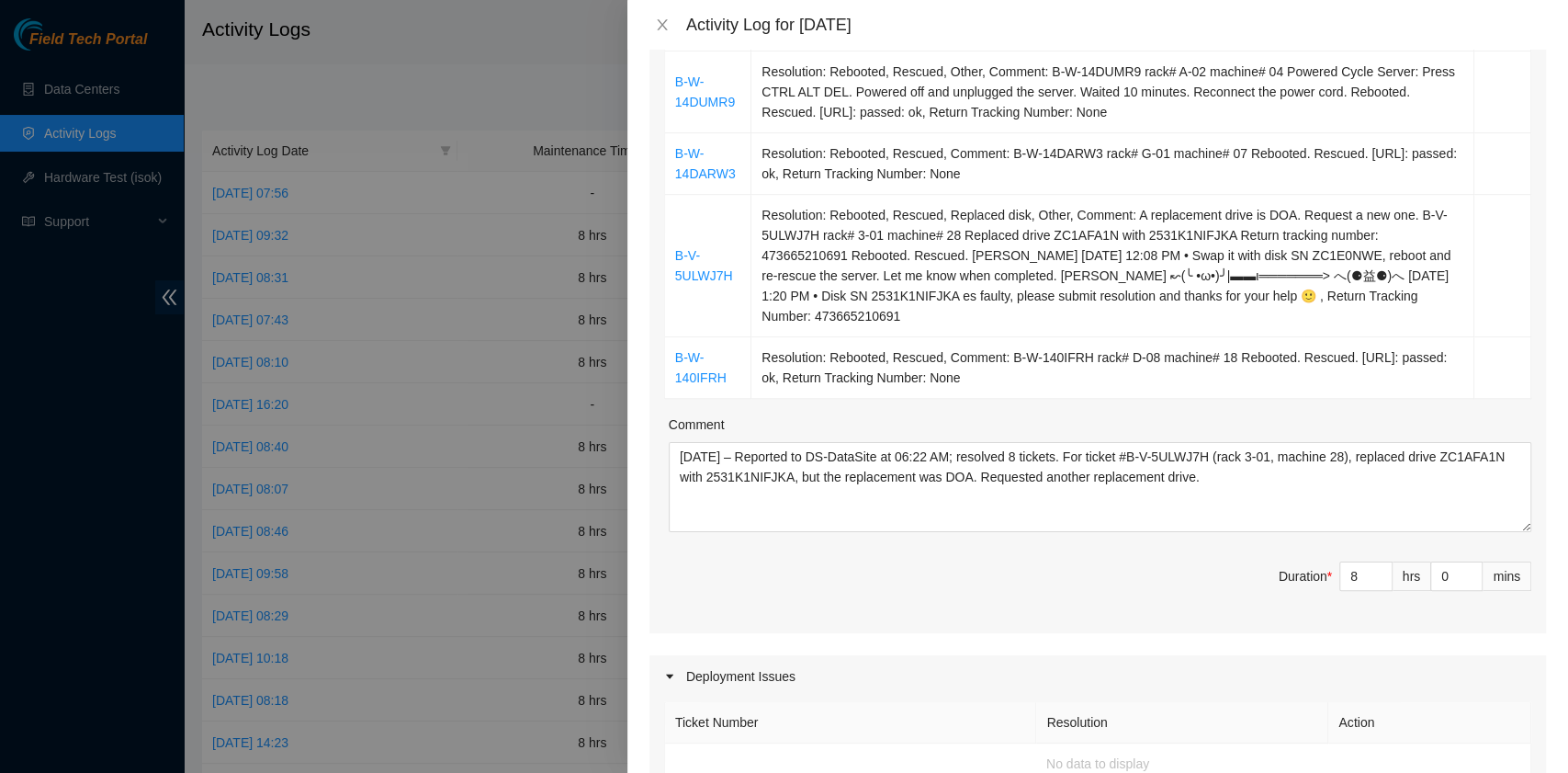
scroll to position [612, 0]
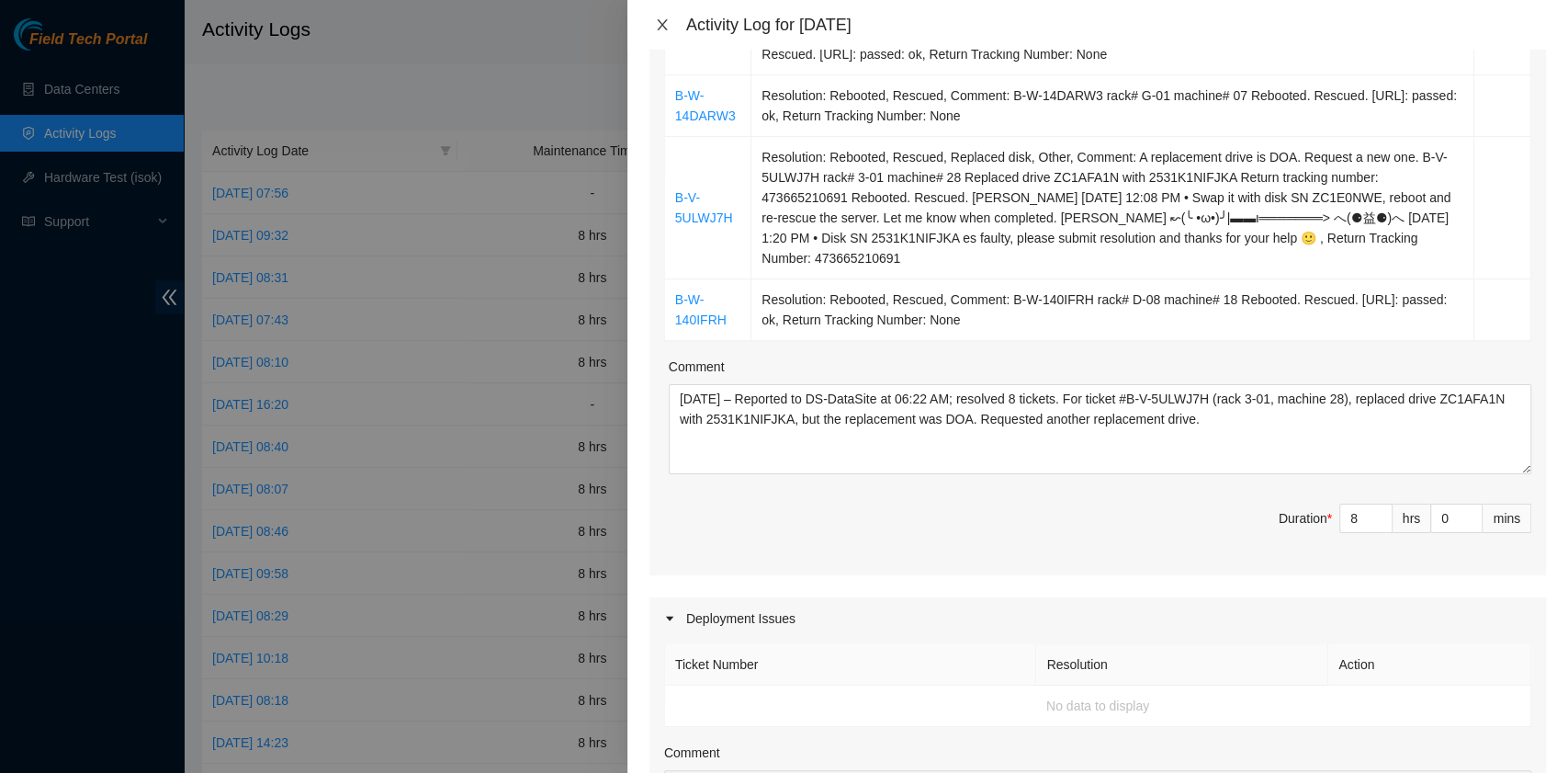
click at [664, 20] on icon "close" at bounding box center [662, 24] width 15 height 15
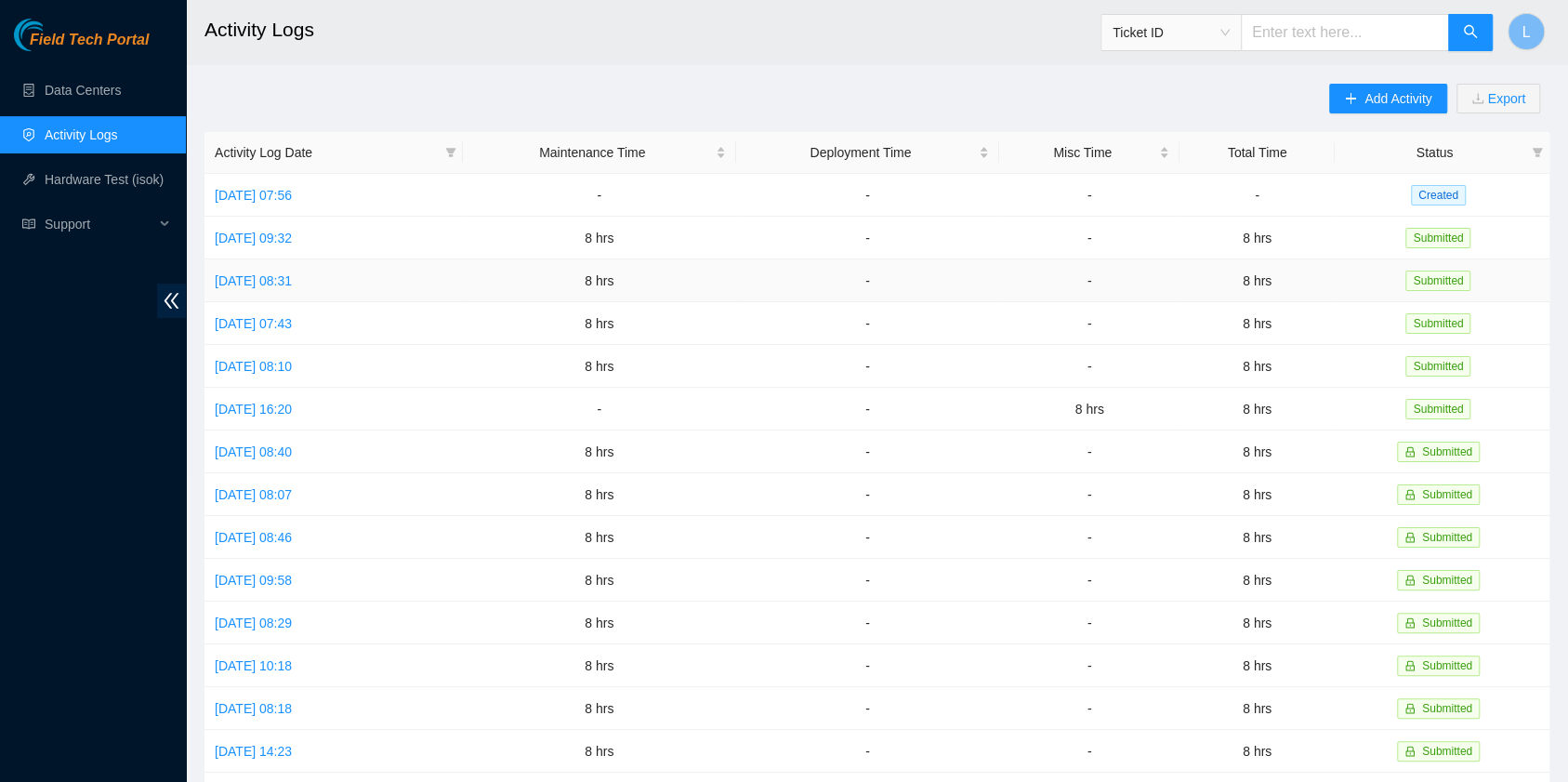
click at [303, 294] on td "[DATE] 08:31" at bounding box center [333, 281] width 258 height 43
click at [292, 285] on link "[DATE] 08:31" at bounding box center [253, 280] width 78 height 15
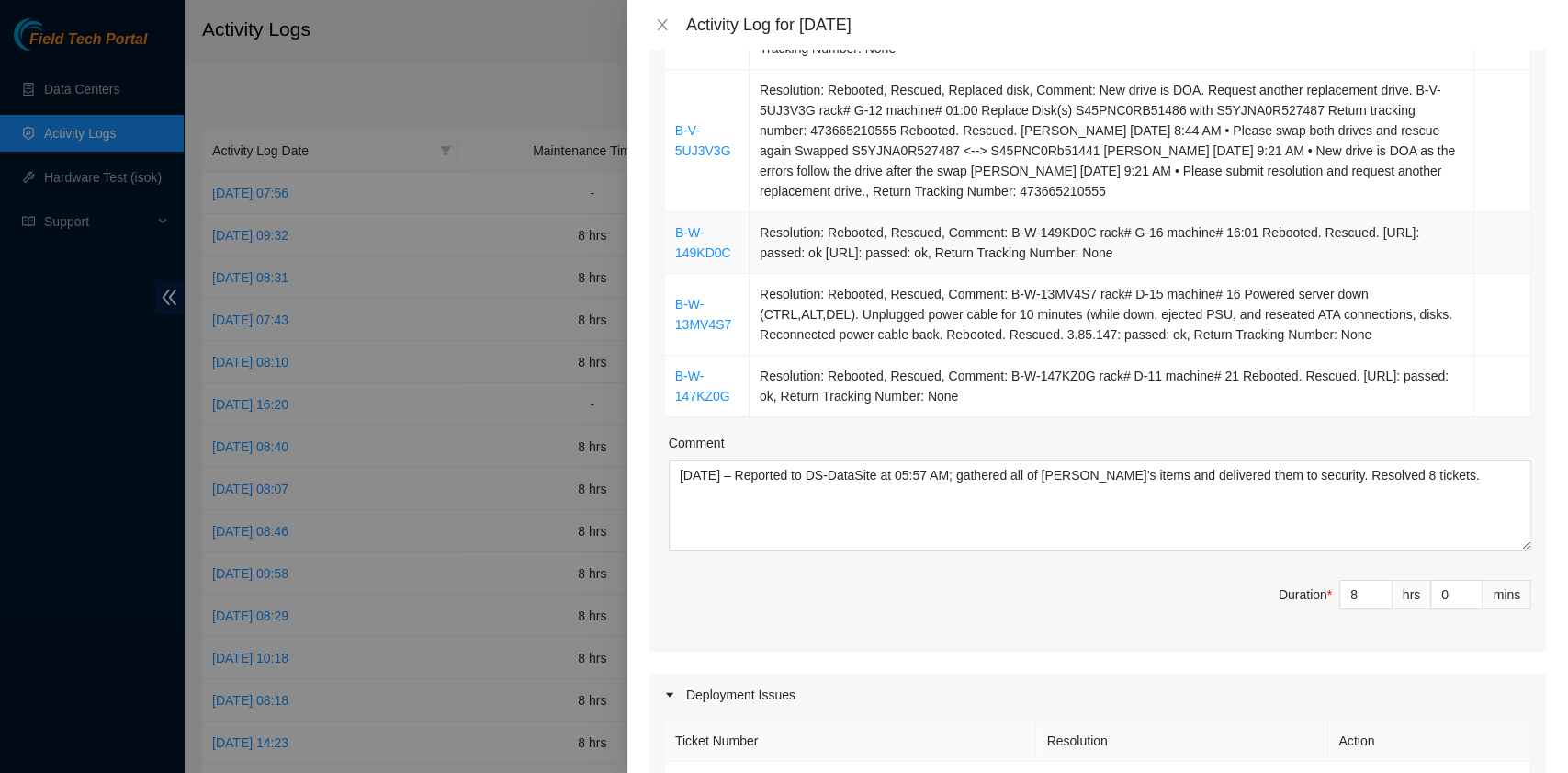
scroll to position [735, 0]
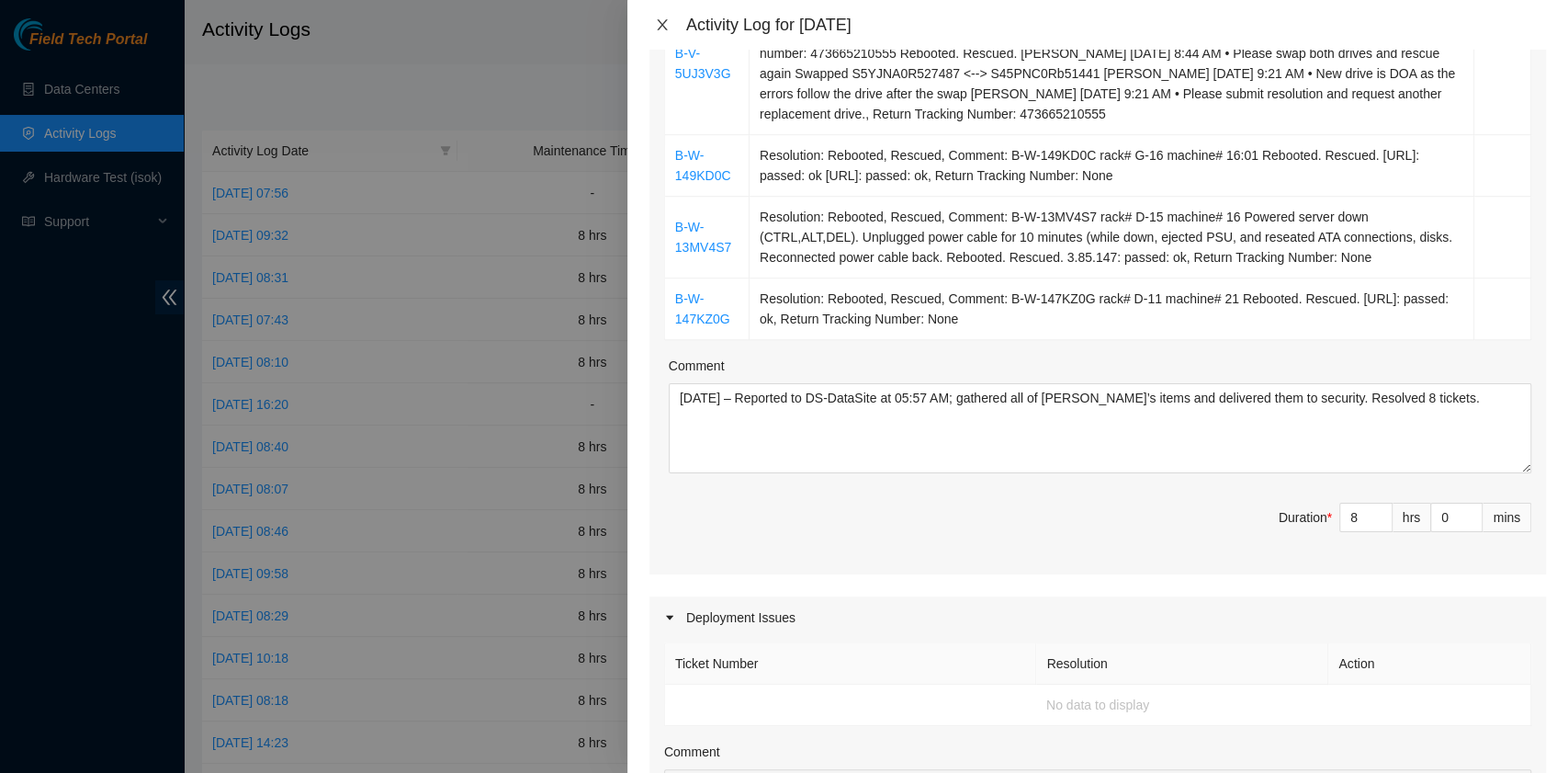
click at [665, 17] on button "Close" at bounding box center [662, 25] width 25 height 17
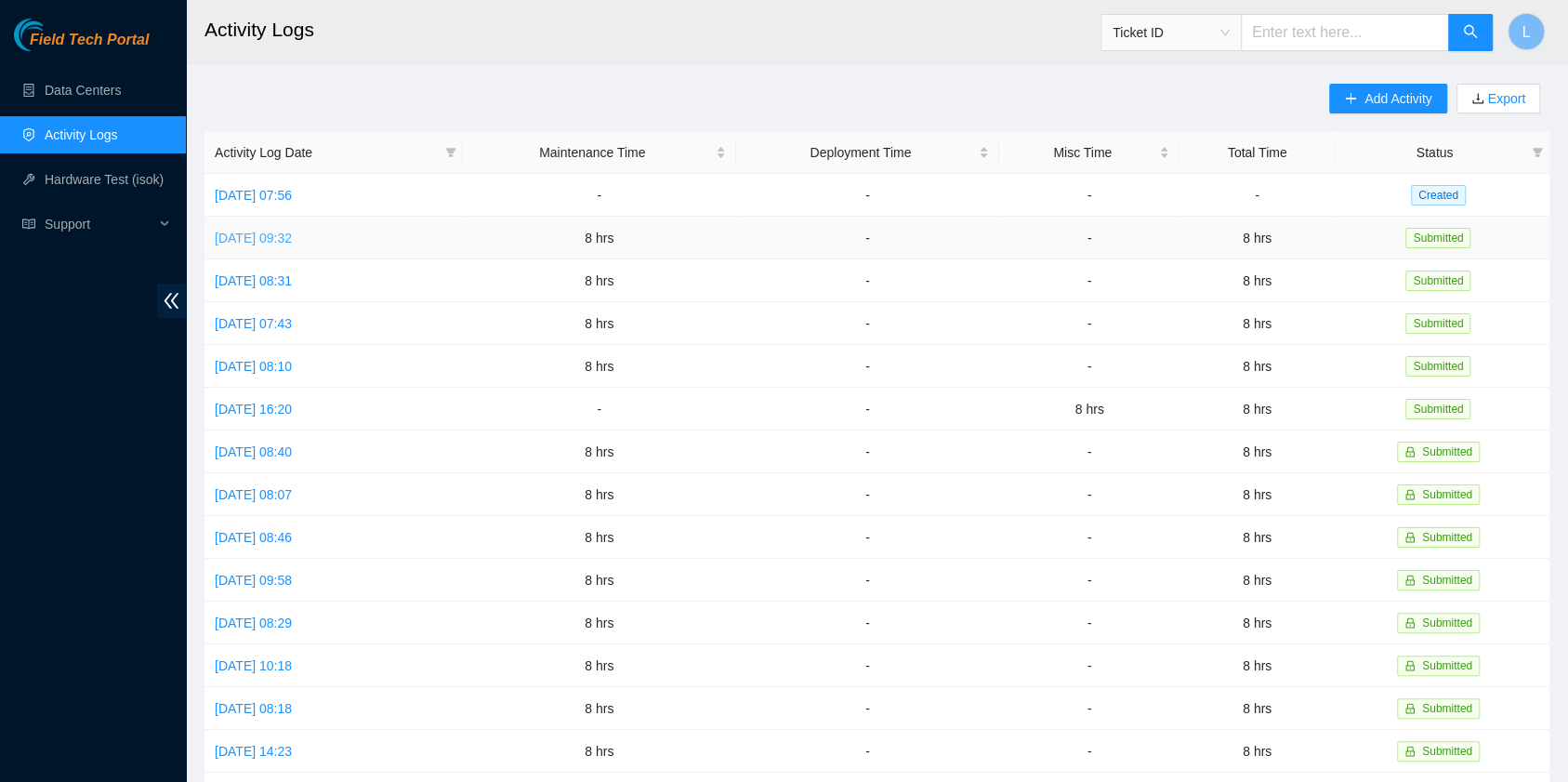
click at [292, 236] on link "[DATE] 09:32" at bounding box center [253, 238] width 78 height 15
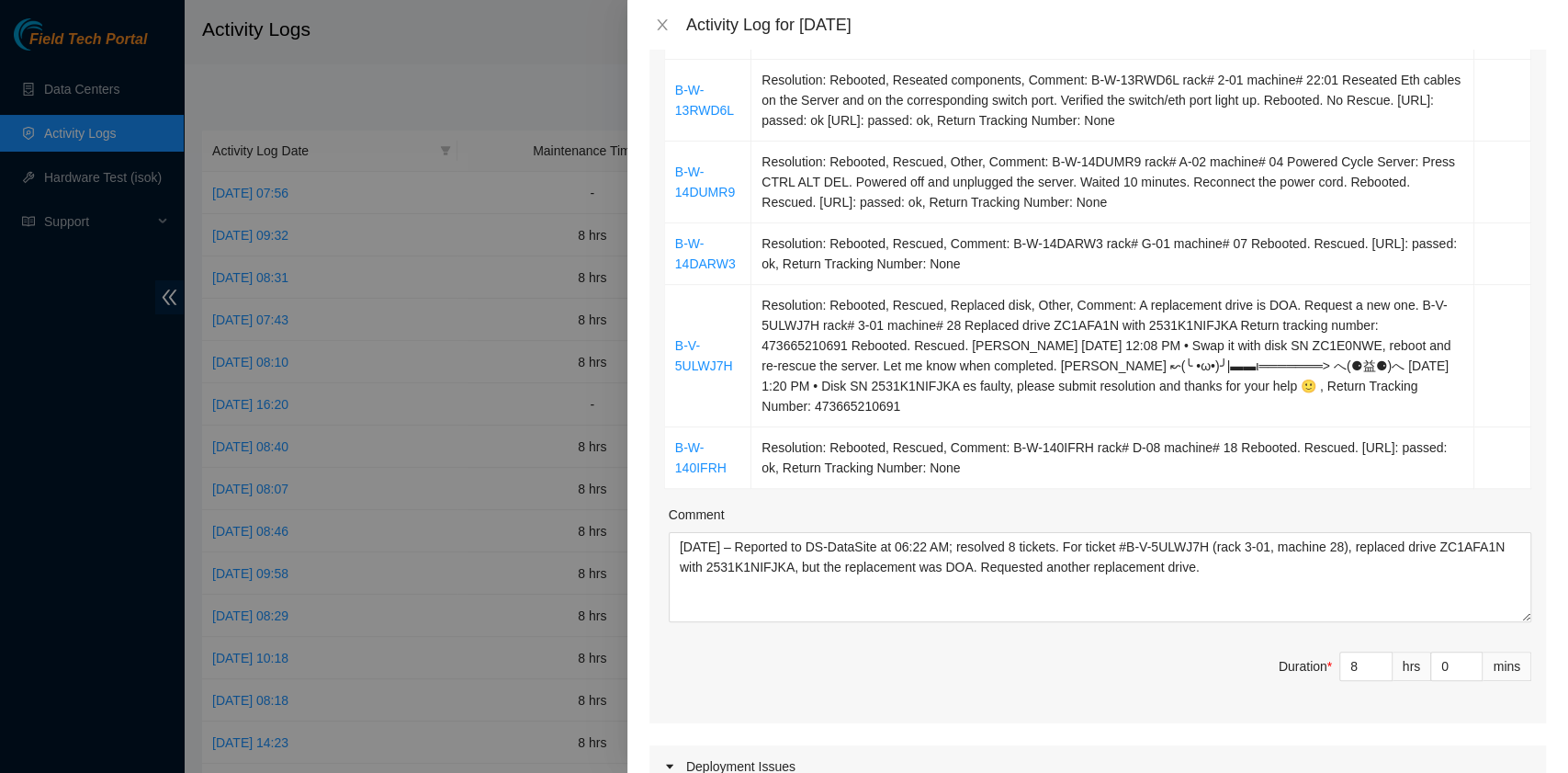
scroll to position [489, 0]
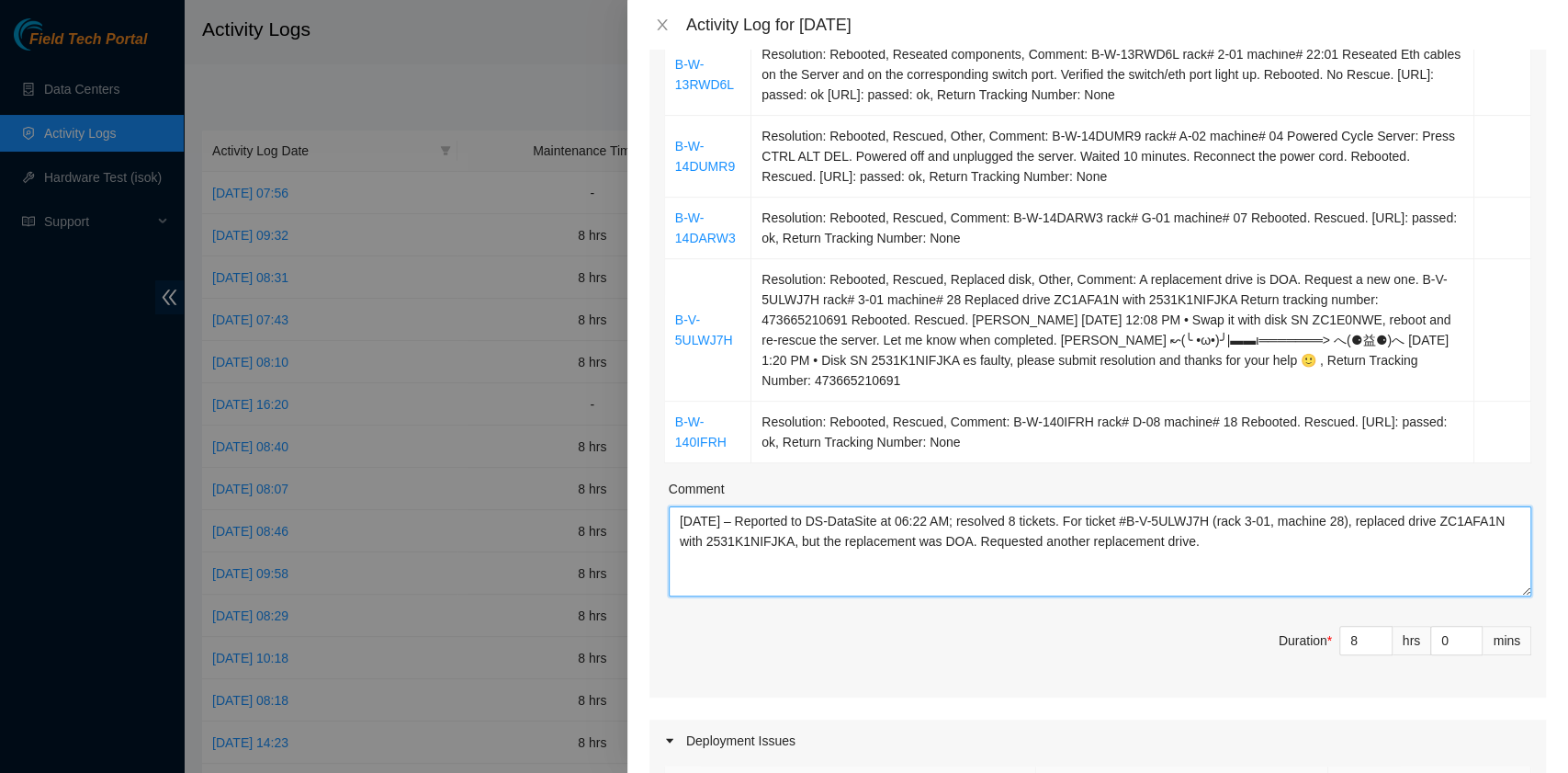
click at [1031, 517] on textarea "[DATE] – Reported to DS-DataSite at 06:22 AM; resolved 8 tickets. For ticket #B…" at bounding box center [1100, 551] width 863 height 90
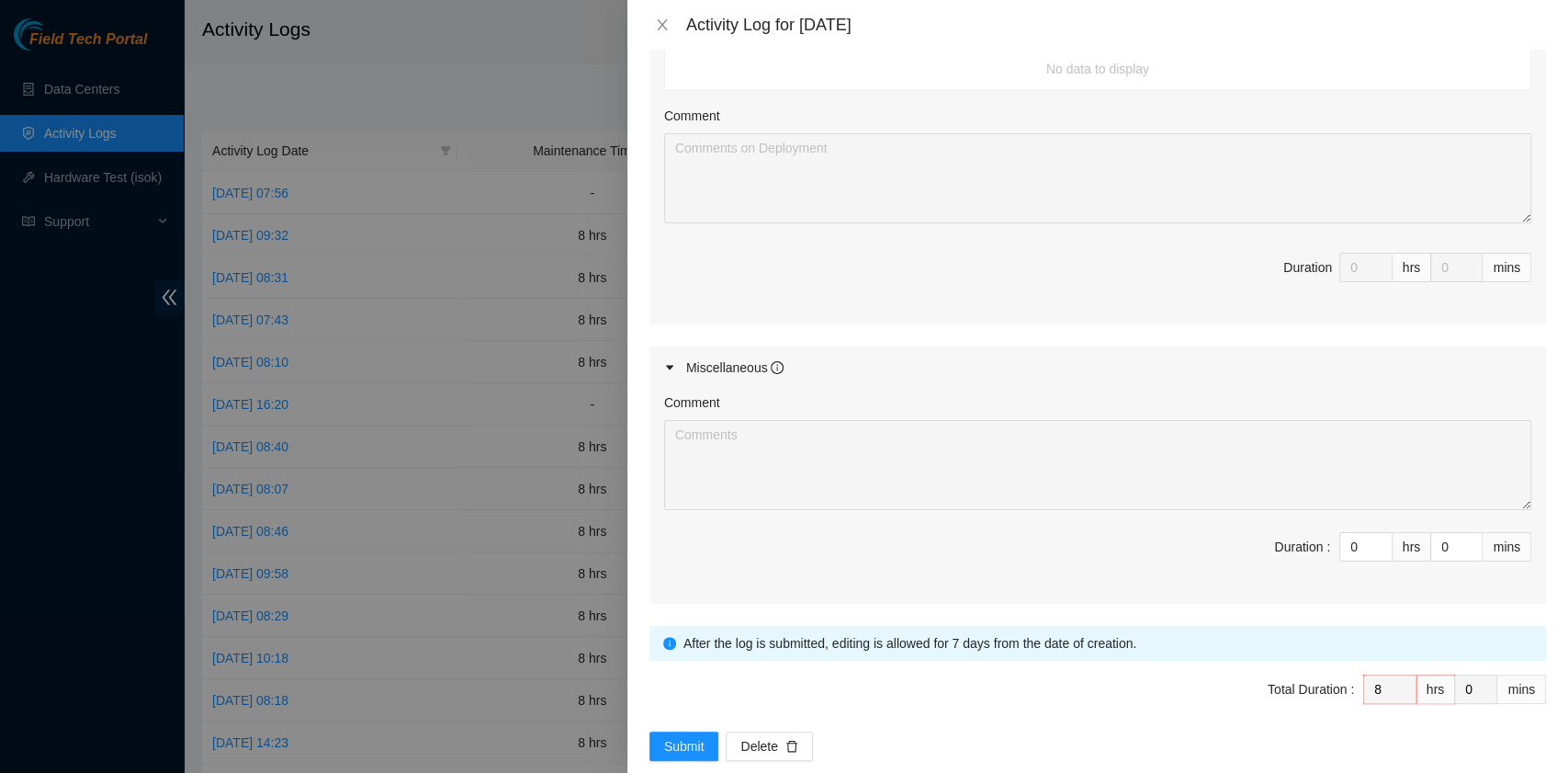
scroll to position [1273, 0]
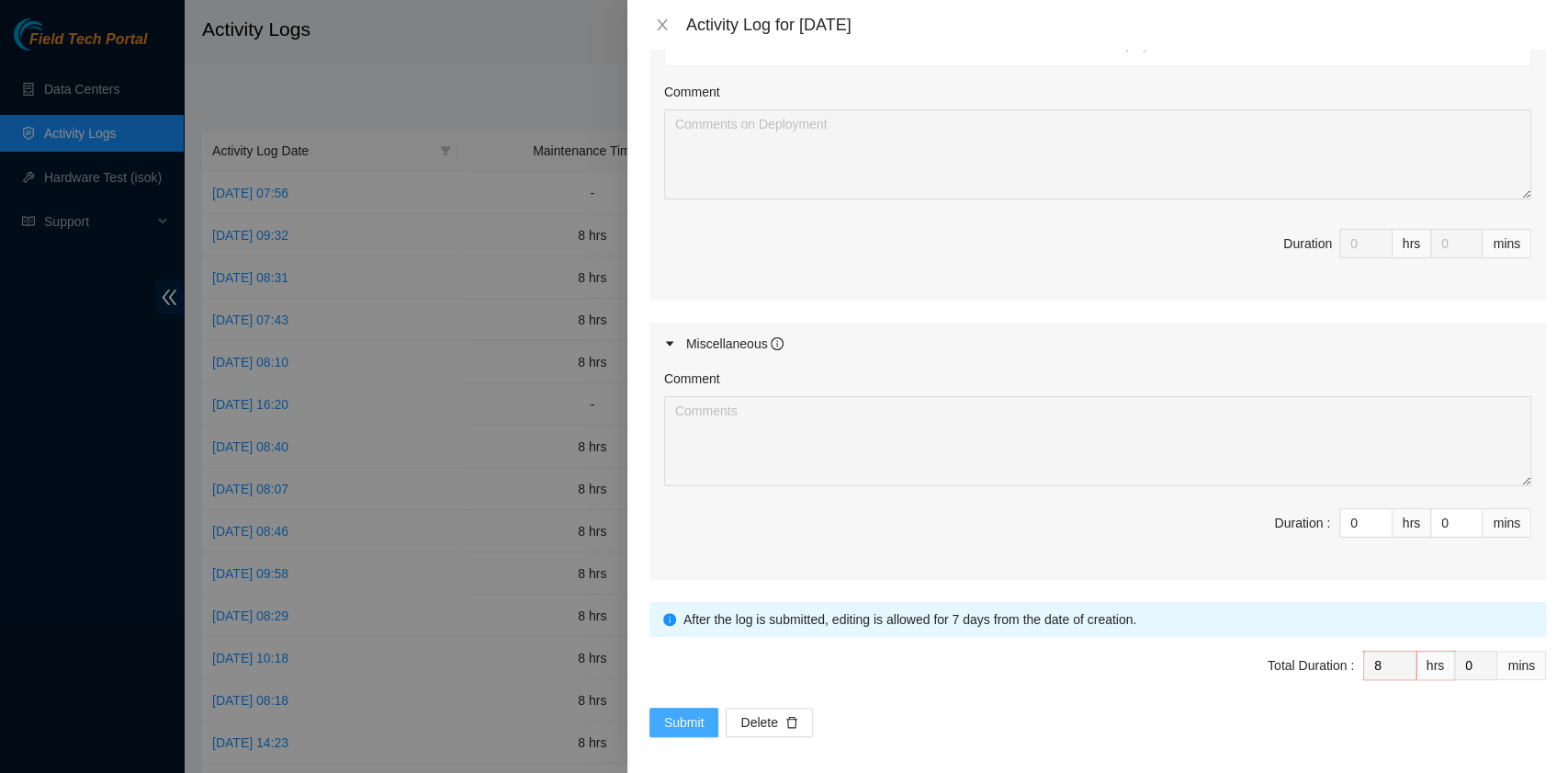
type textarea "[DATE] – Reported to DS-DataSite at 06:22 AM; resolved 7 tickets. For ticket #B…"
click at [667, 712] on span "Submit" at bounding box center [684, 722] width 41 height 20
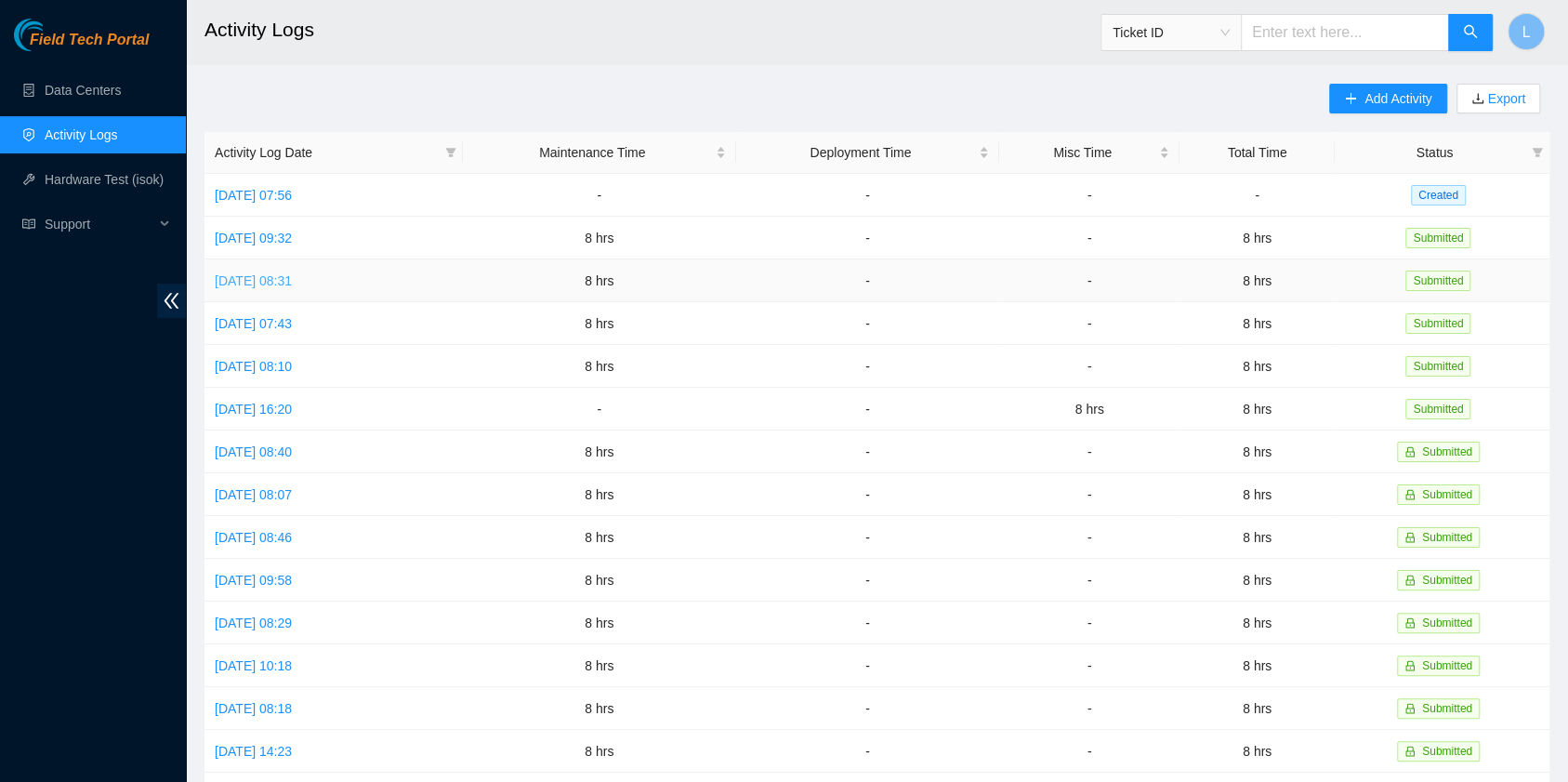
click at [281, 273] on link "[DATE] 08:31" at bounding box center [253, 280] width 78 height 15
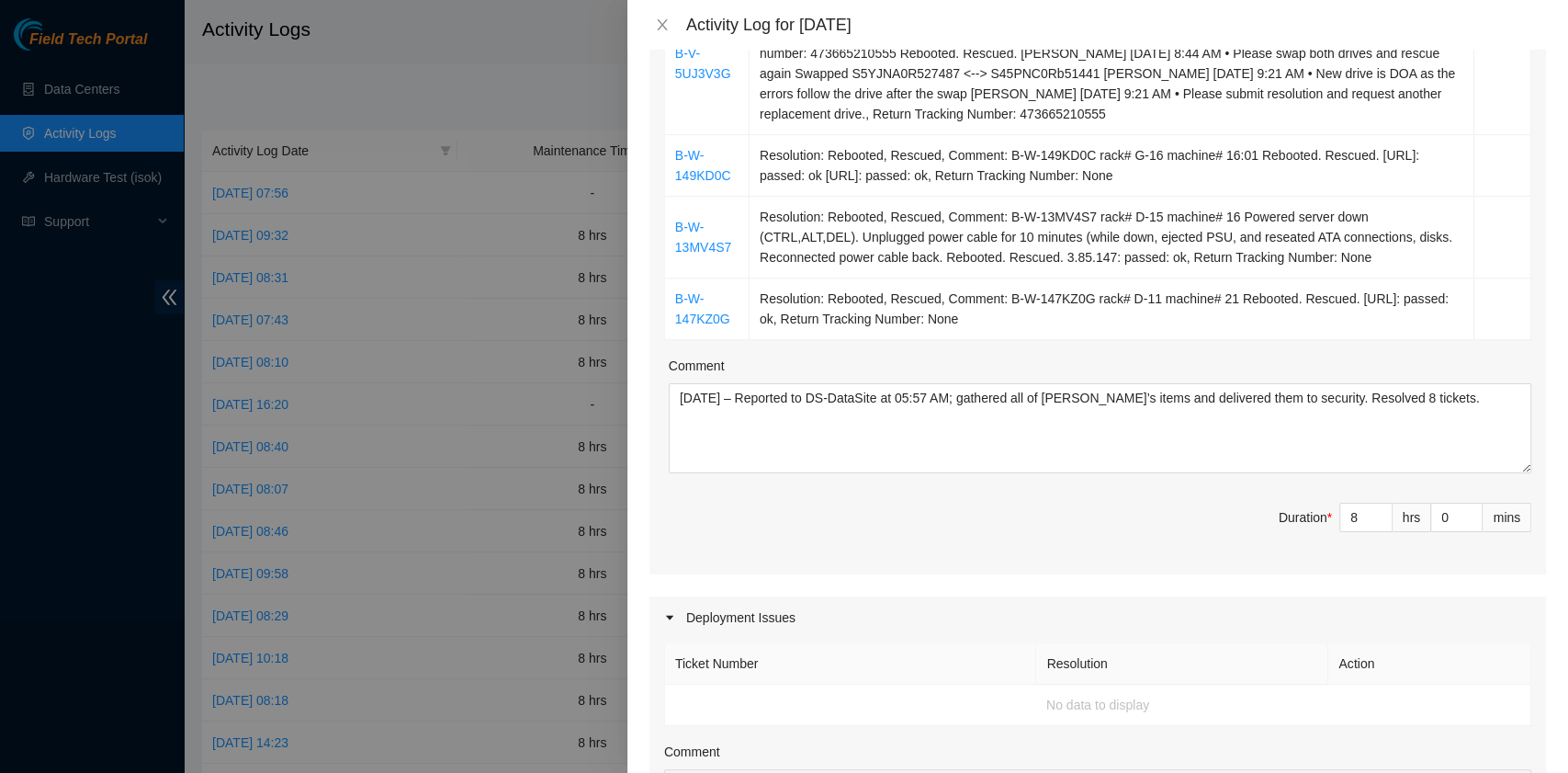
scroll to position [612, 0]
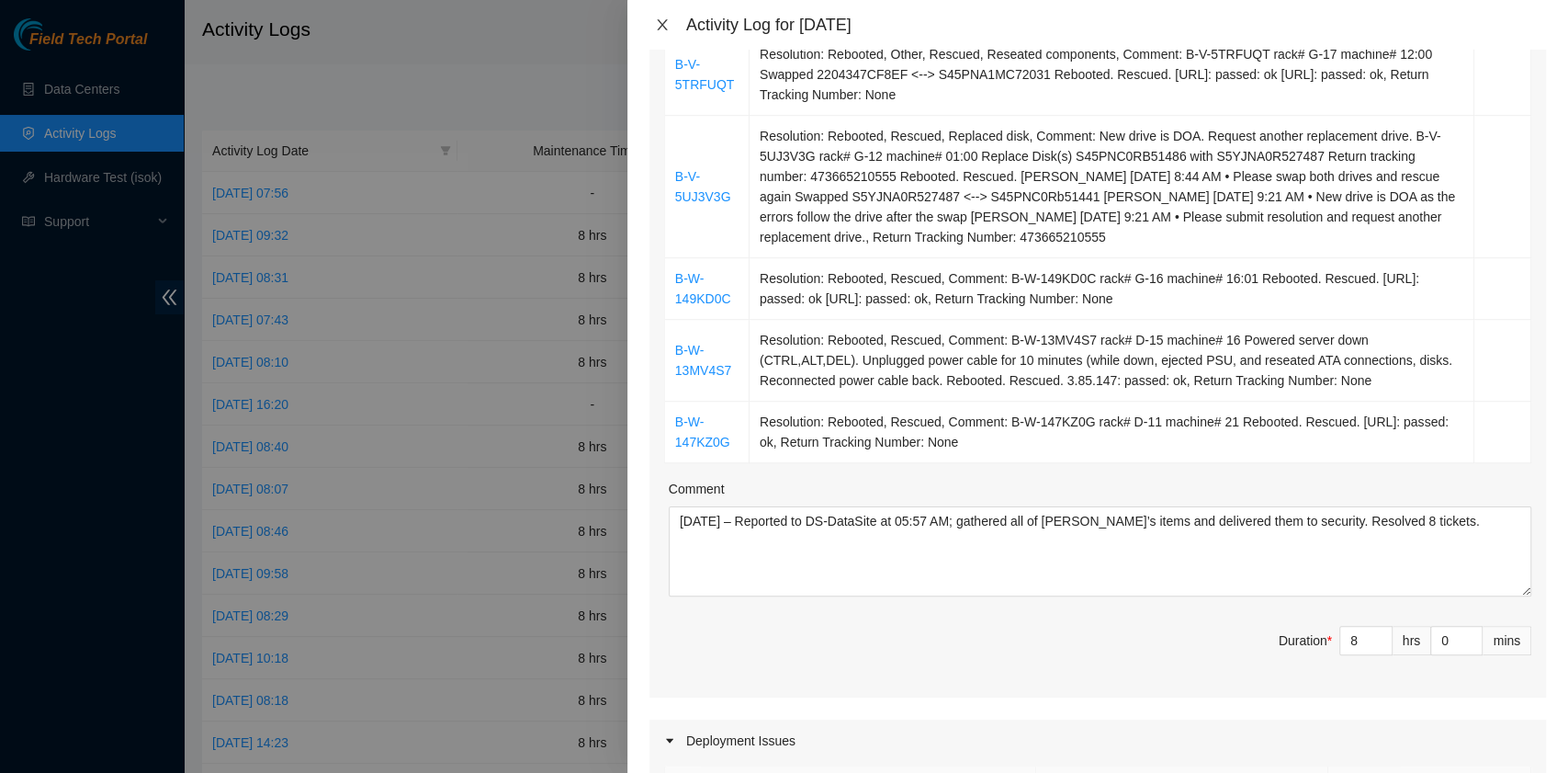
click at [667, 23] on icon "close" at bounding box center [662, 24] width 15 height 15
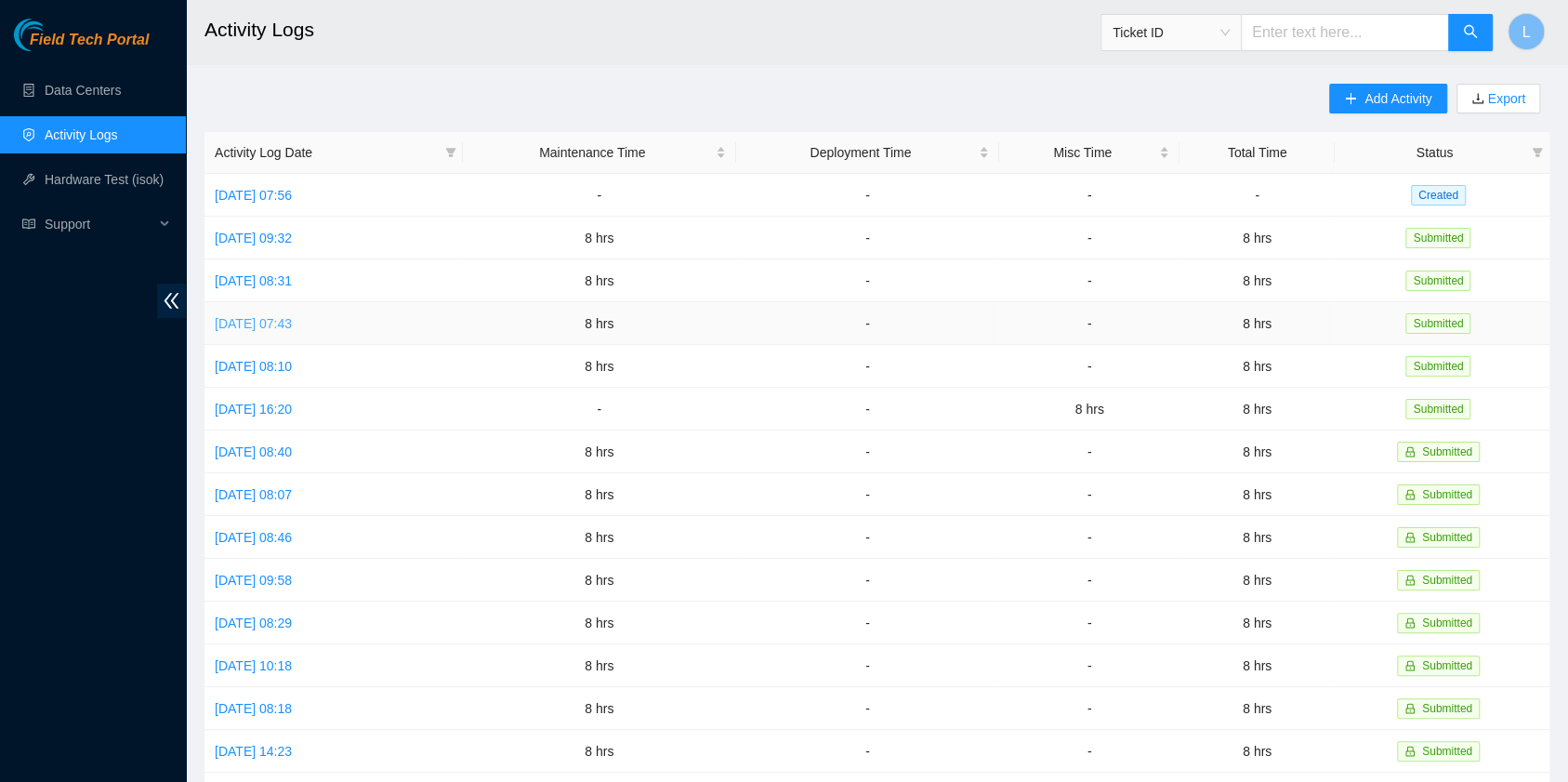
click at [292, 316] on link "[DATE] 07:43" at bounding box center [253, 323] width 78 height 15
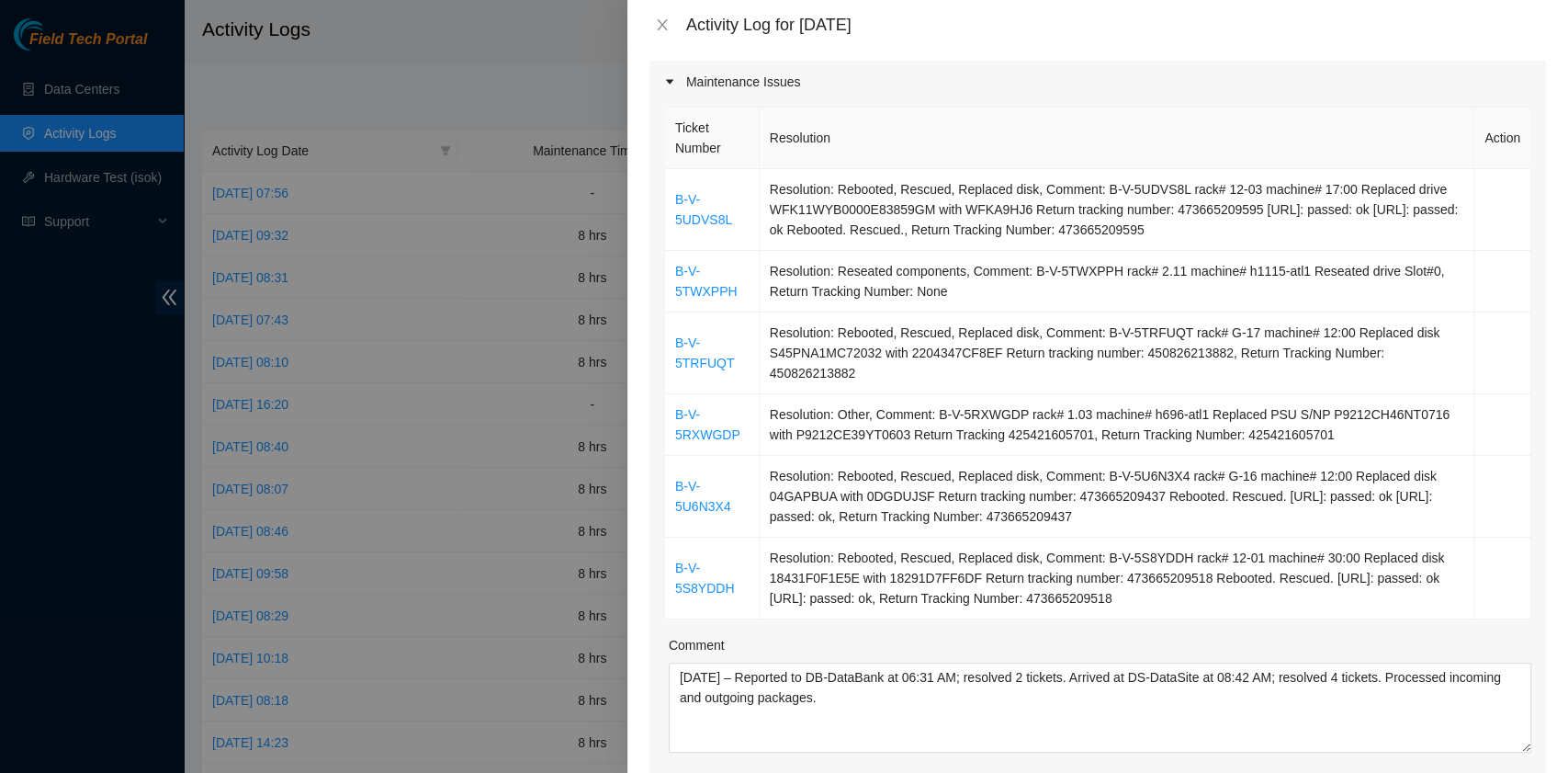
scroll to position [245, 0]
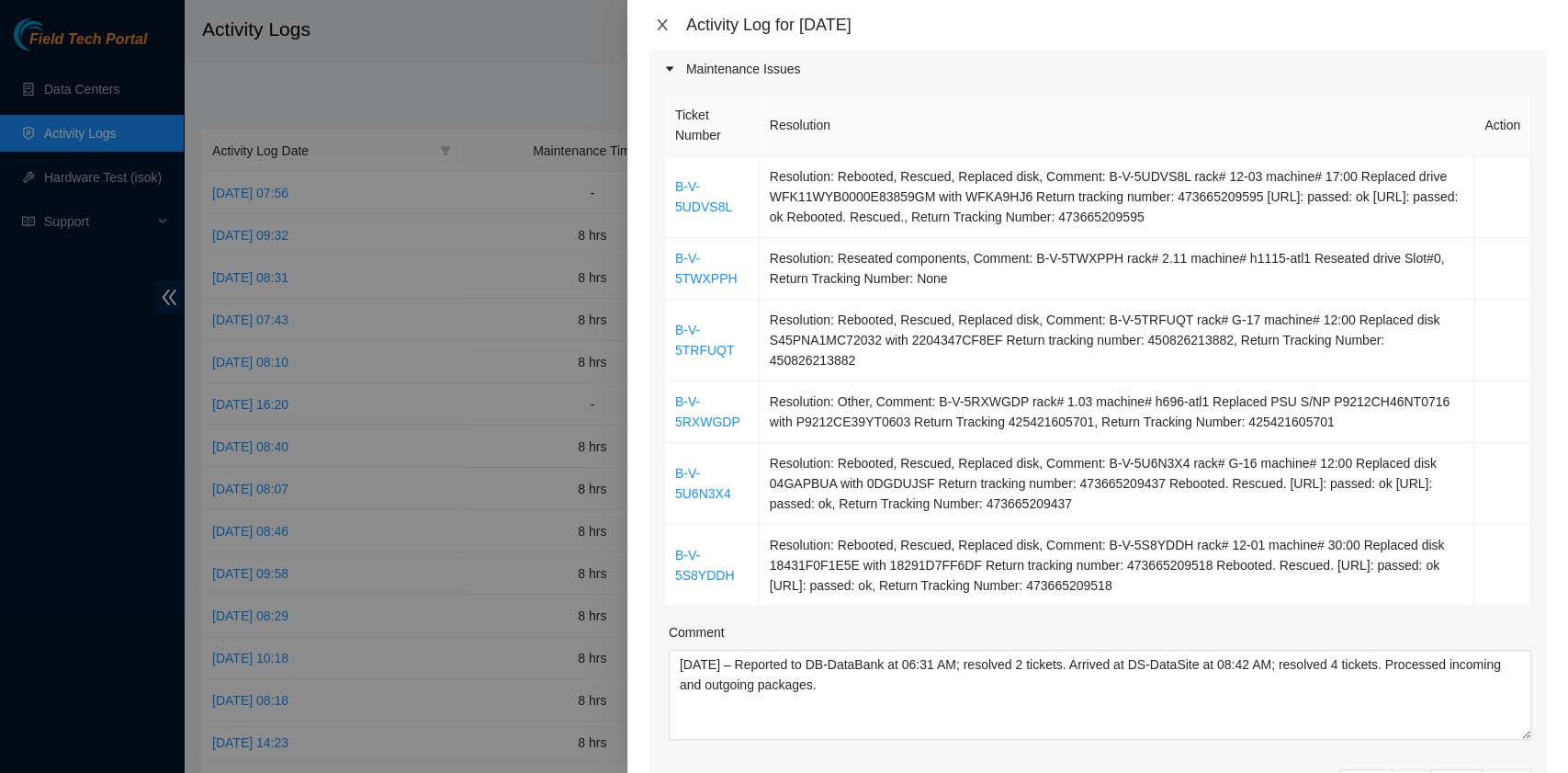
click at [662, 22] on icon "close" at bounding box center [662, 24] width 15 height 15
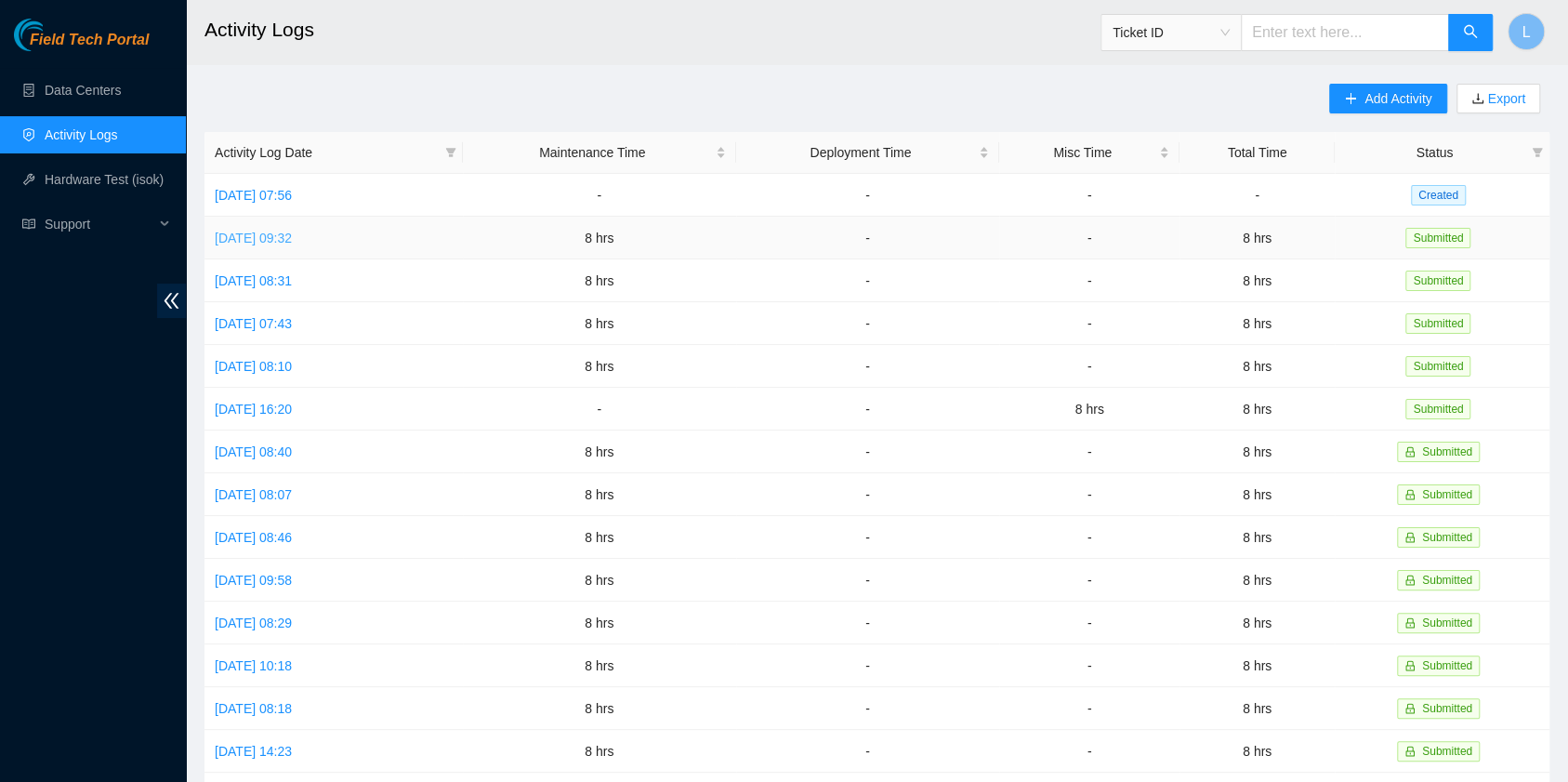
click at [273, 242] on link "[DATE] 09:32" at bounding box center [253, 238] width 78 height 15
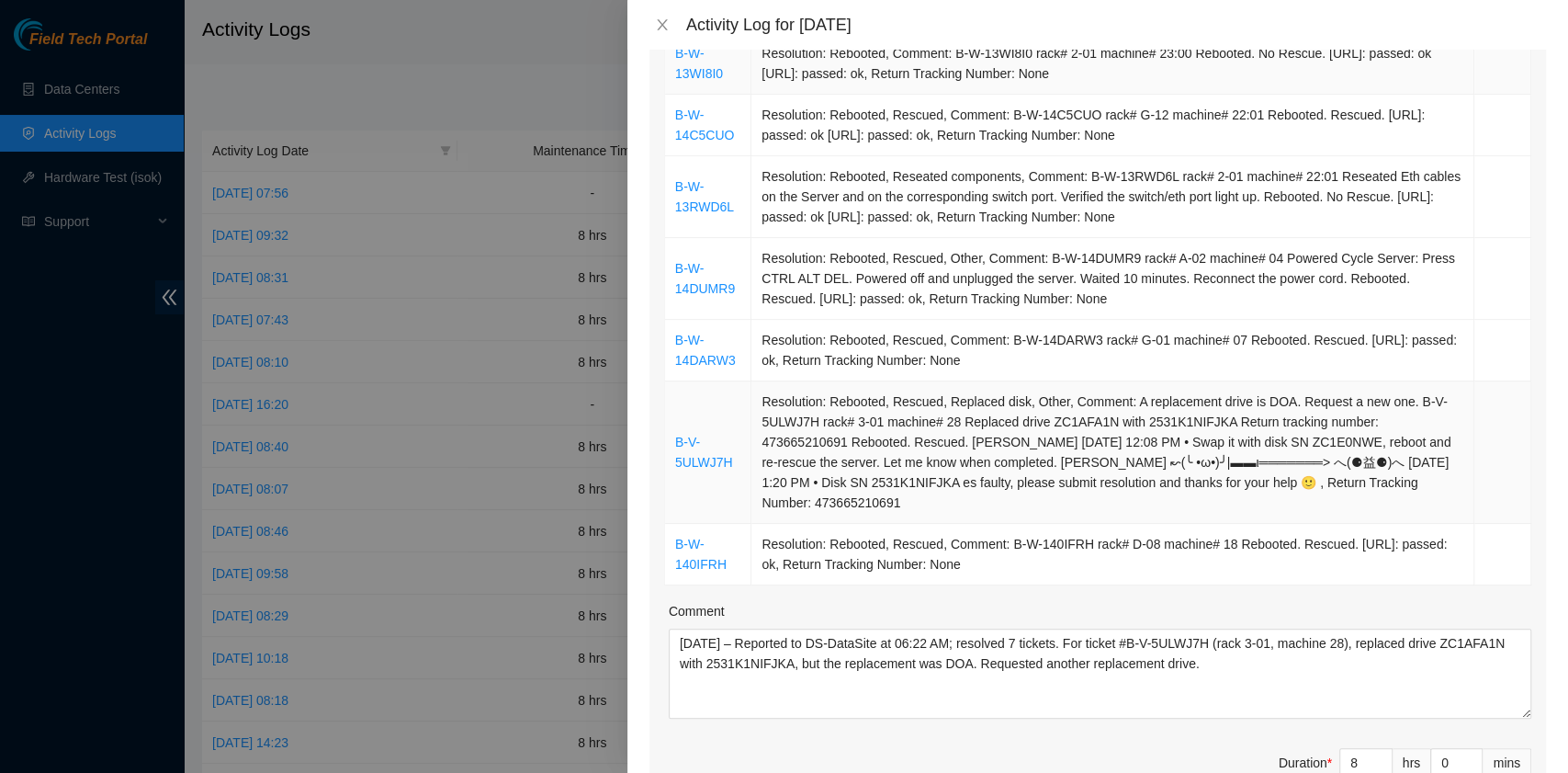
scroll to position [0, 0]
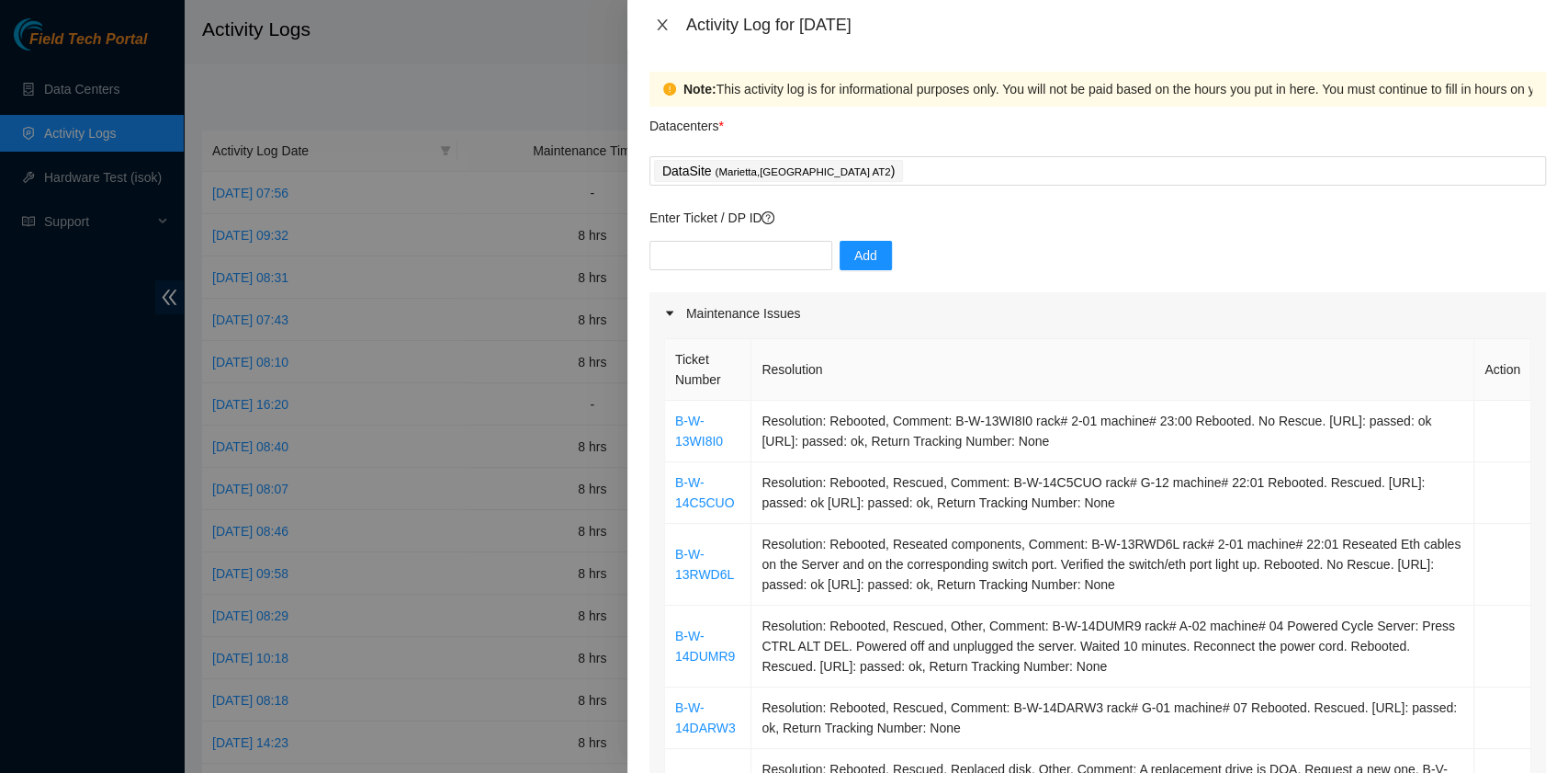
click at [659, 18] on icon "close" at bounding box center [662, 24] width 15 height 15
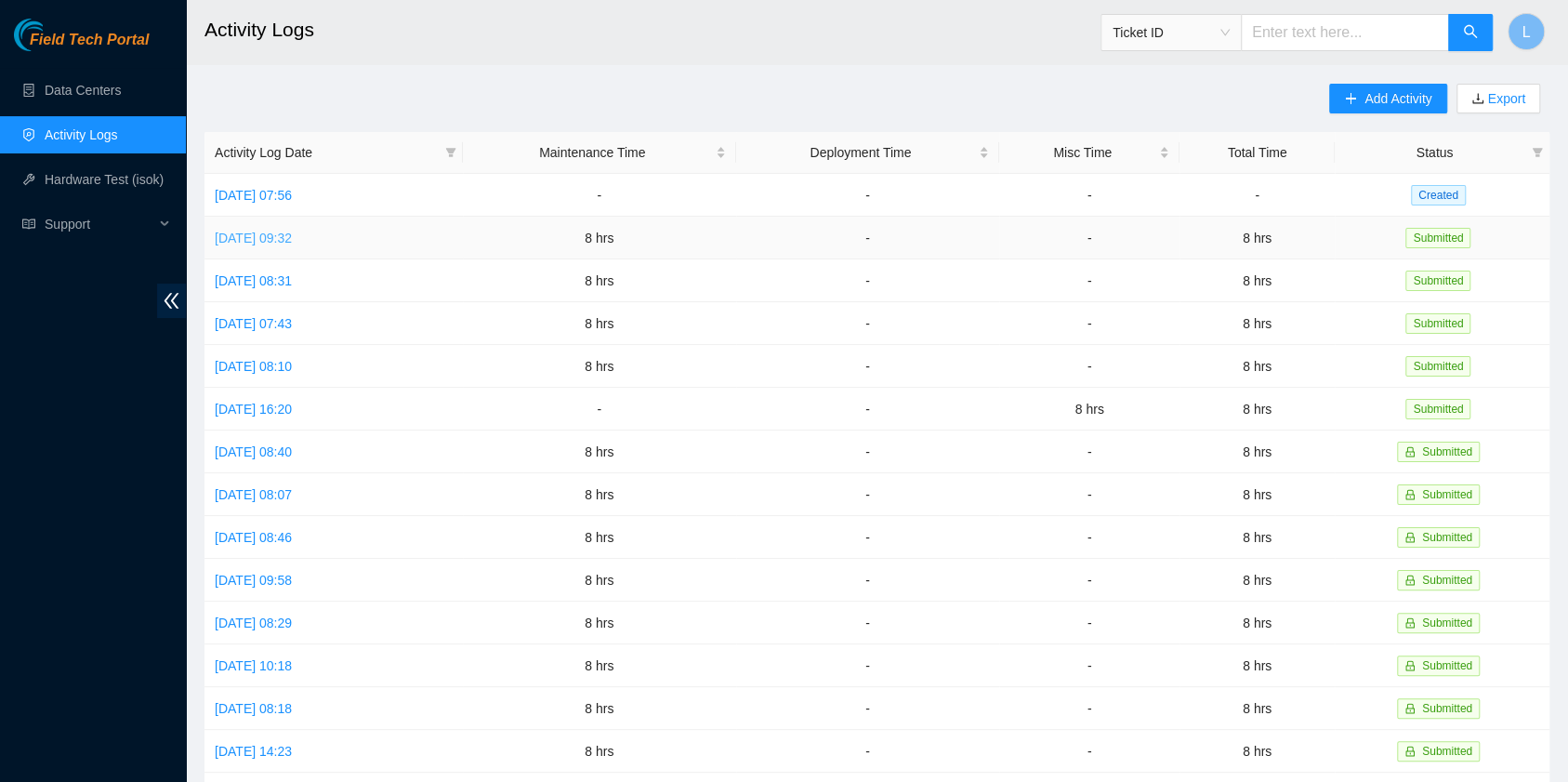
click at [292, 238] on link "[DATE] 09:32" at bounding box center [253, 238] width 78 height 15
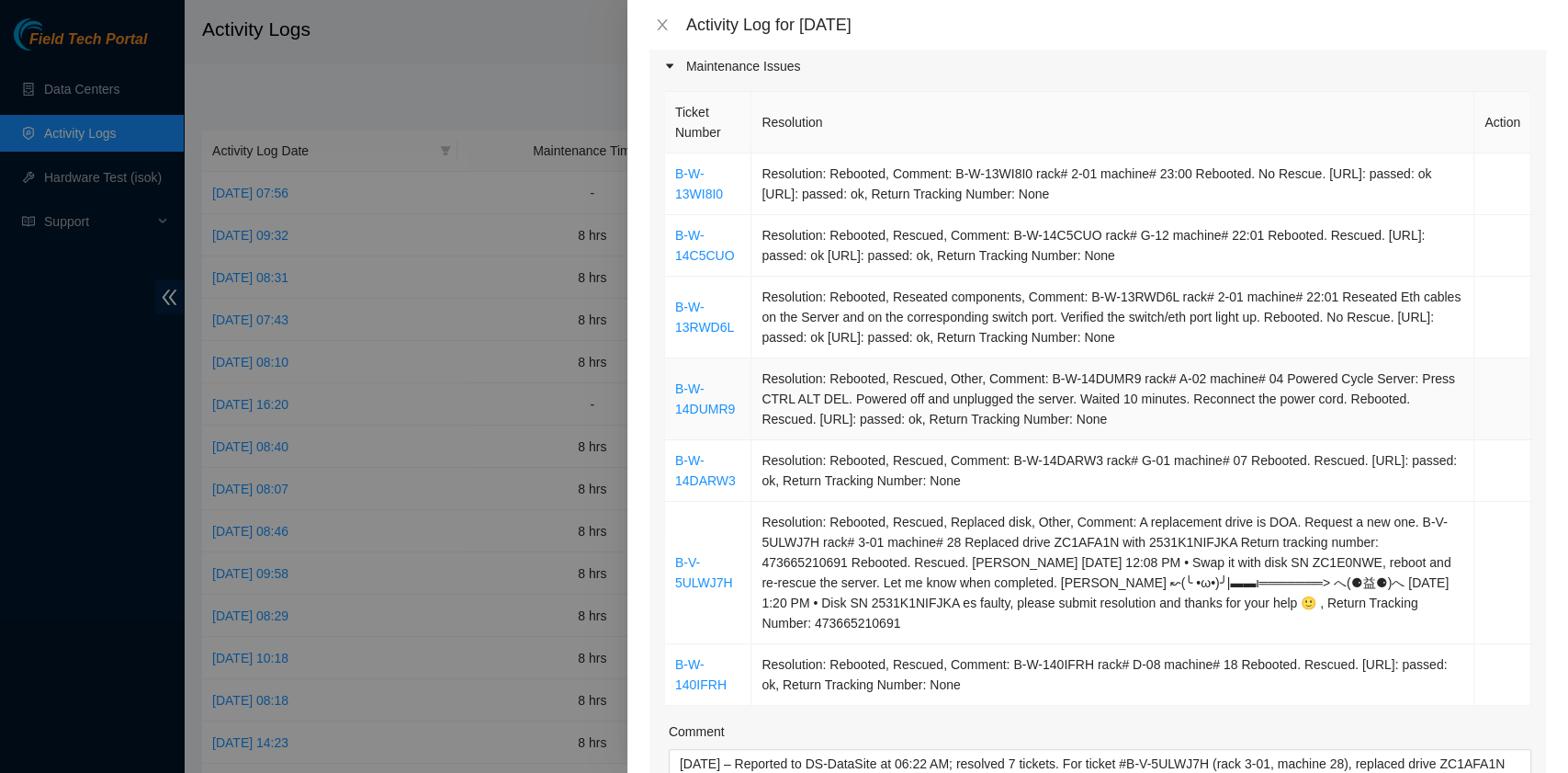
scroll to position [245, 0]
click at [665, 25] on icon "close" at bounding box center [662, 24] width 15 height 15
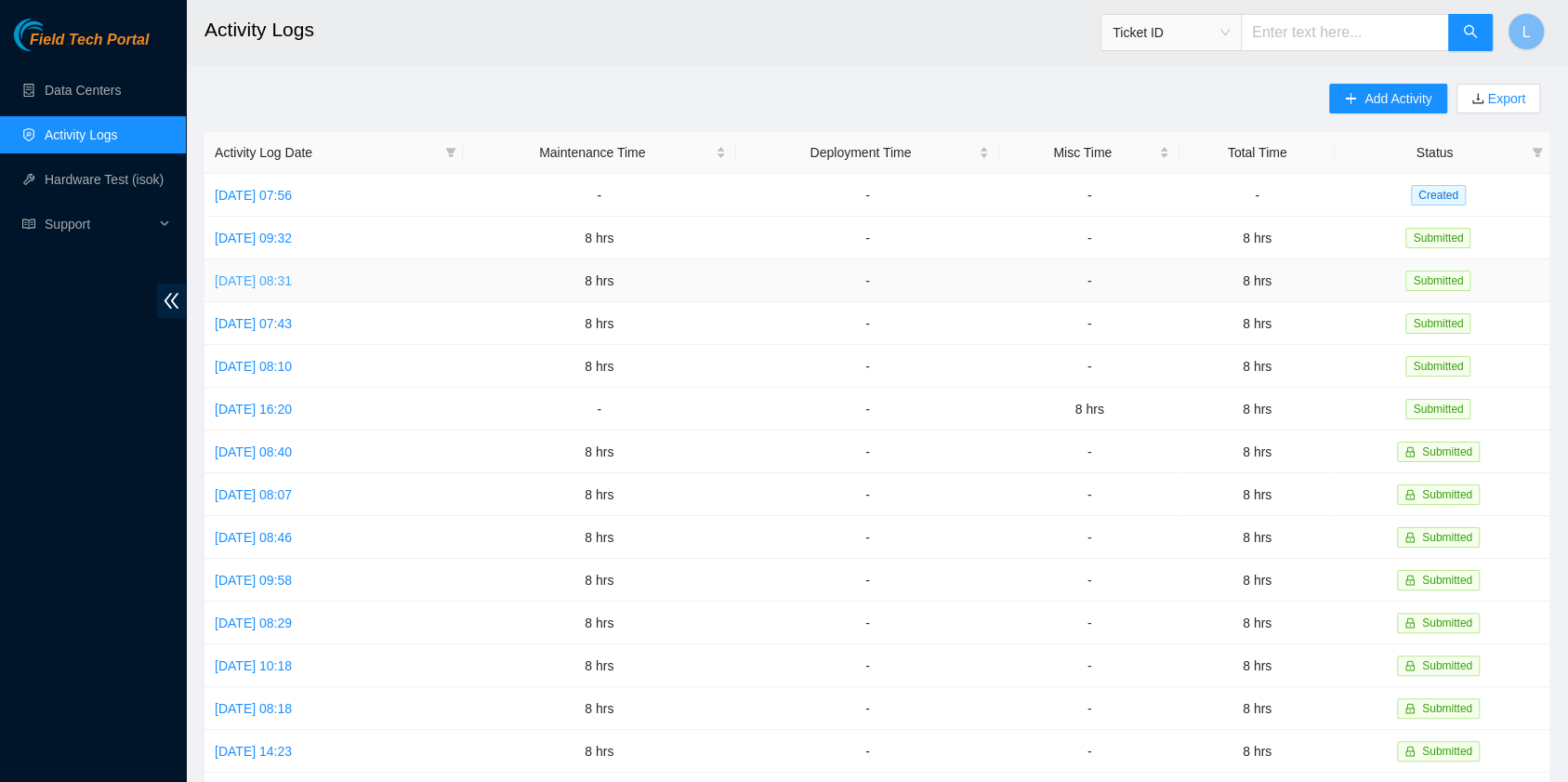
click at [292, 286] on td "[DATE] 08:31" at bounding box center [333, 281] width 258 height 43
click at [292, 280] on link "[DATE] 08:31" at bounding box center [253, 280] width 78 height 15
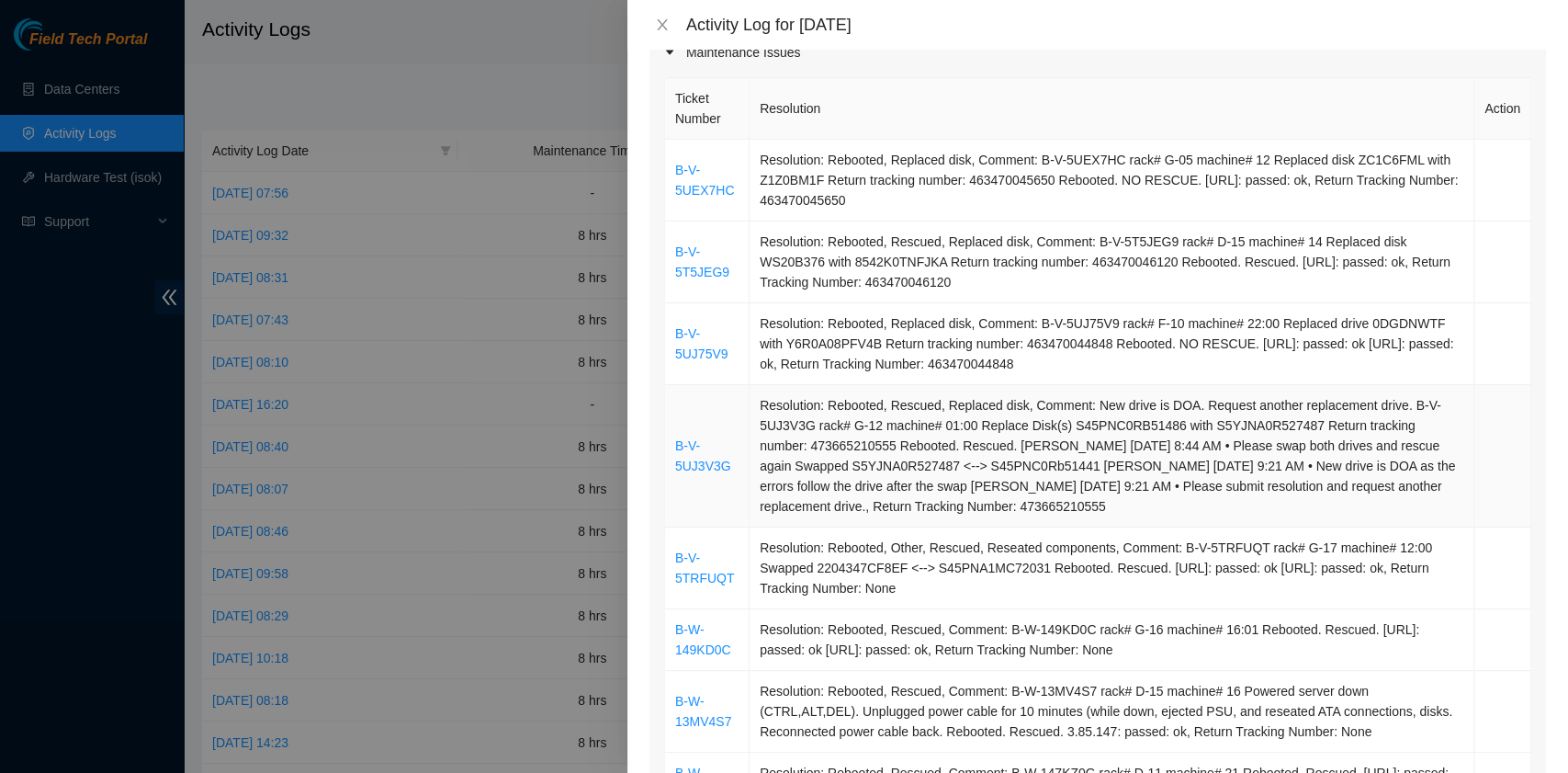
scroll to position [122, 0]
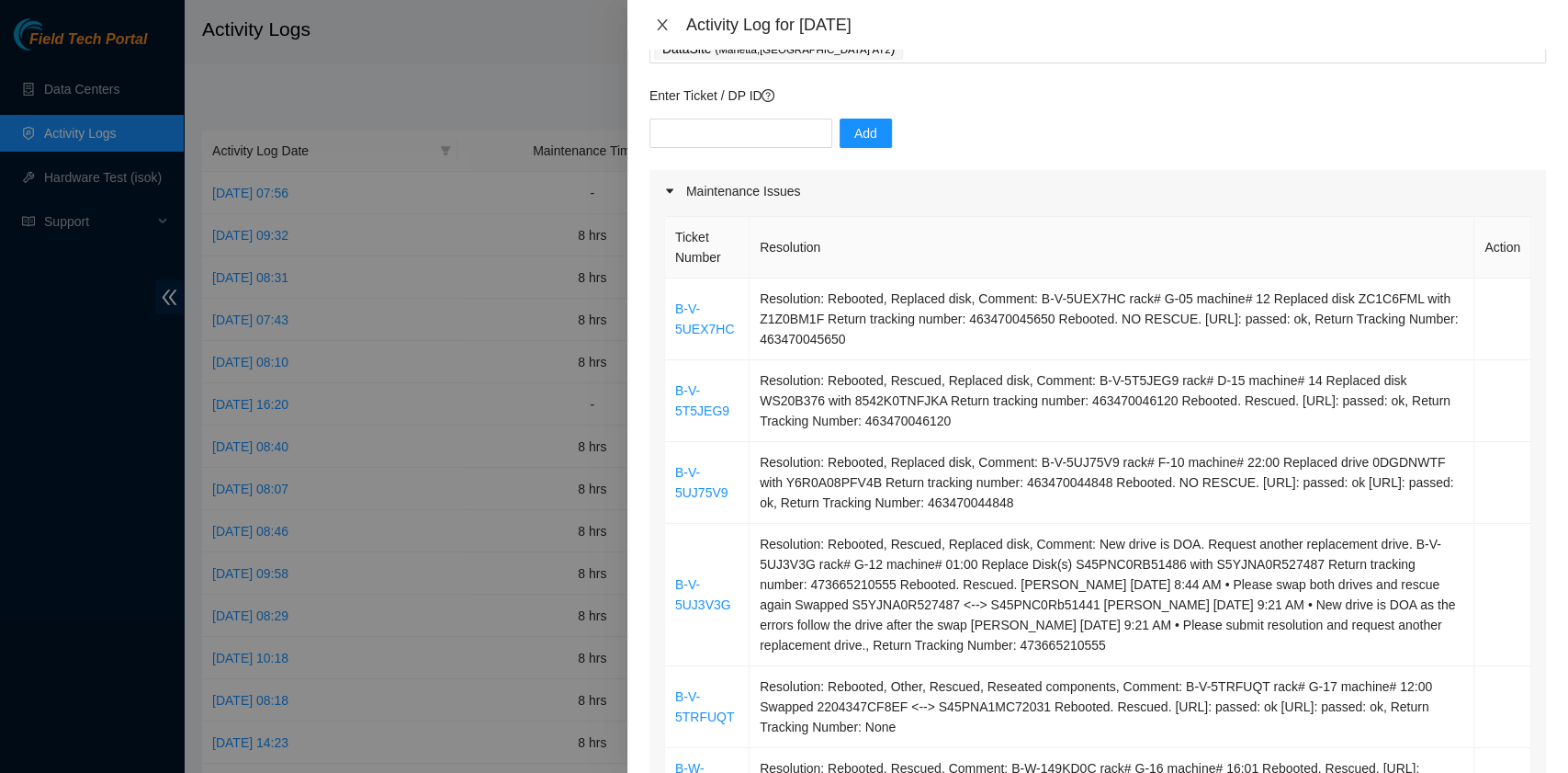
click at [663, 28] on icon "close" at bounding box center [662, 24] width 15 height 15
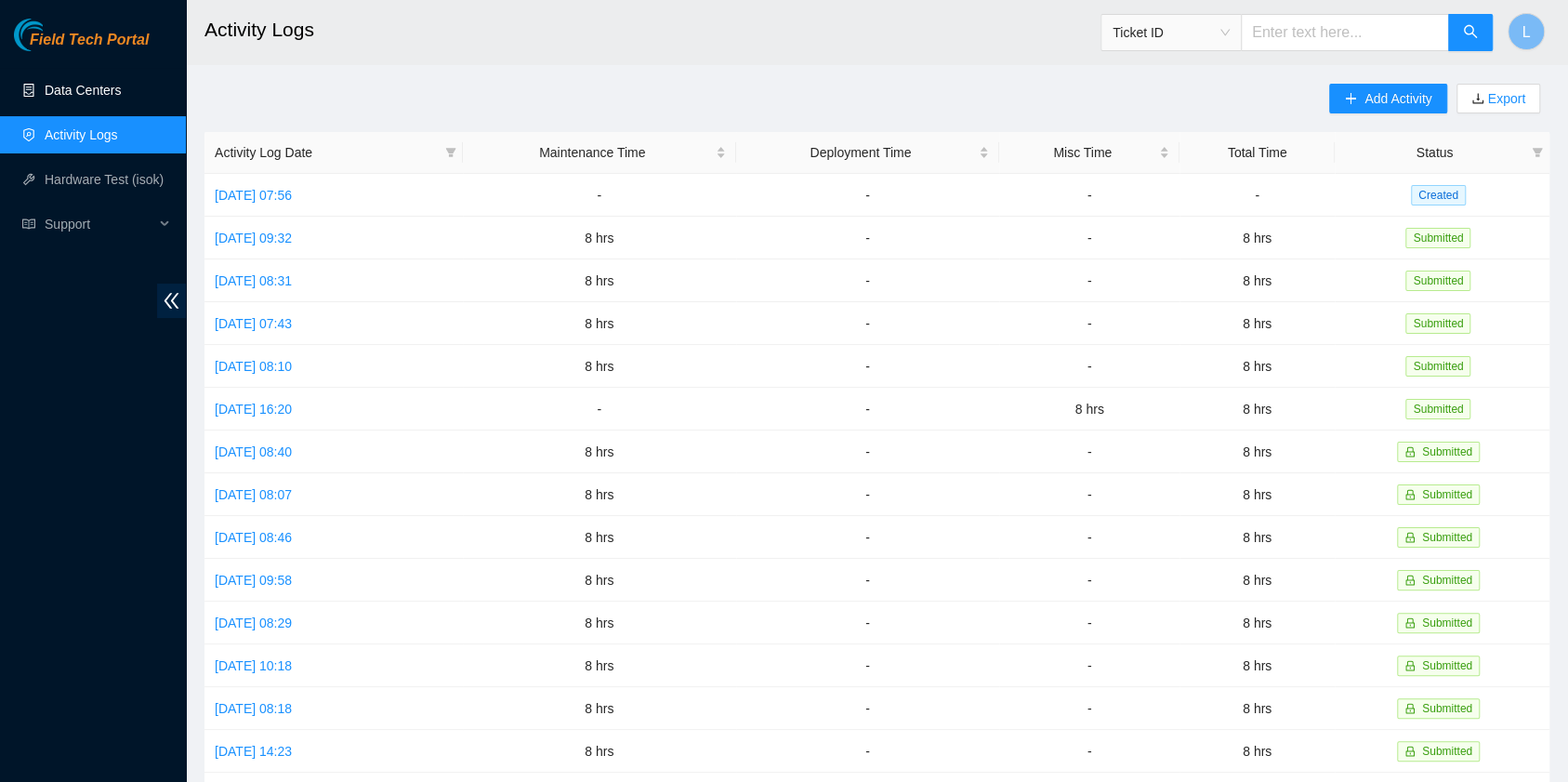
click at [109, 86] on link "Data Centers" at bounding box center [83, 89] width 77 height 15
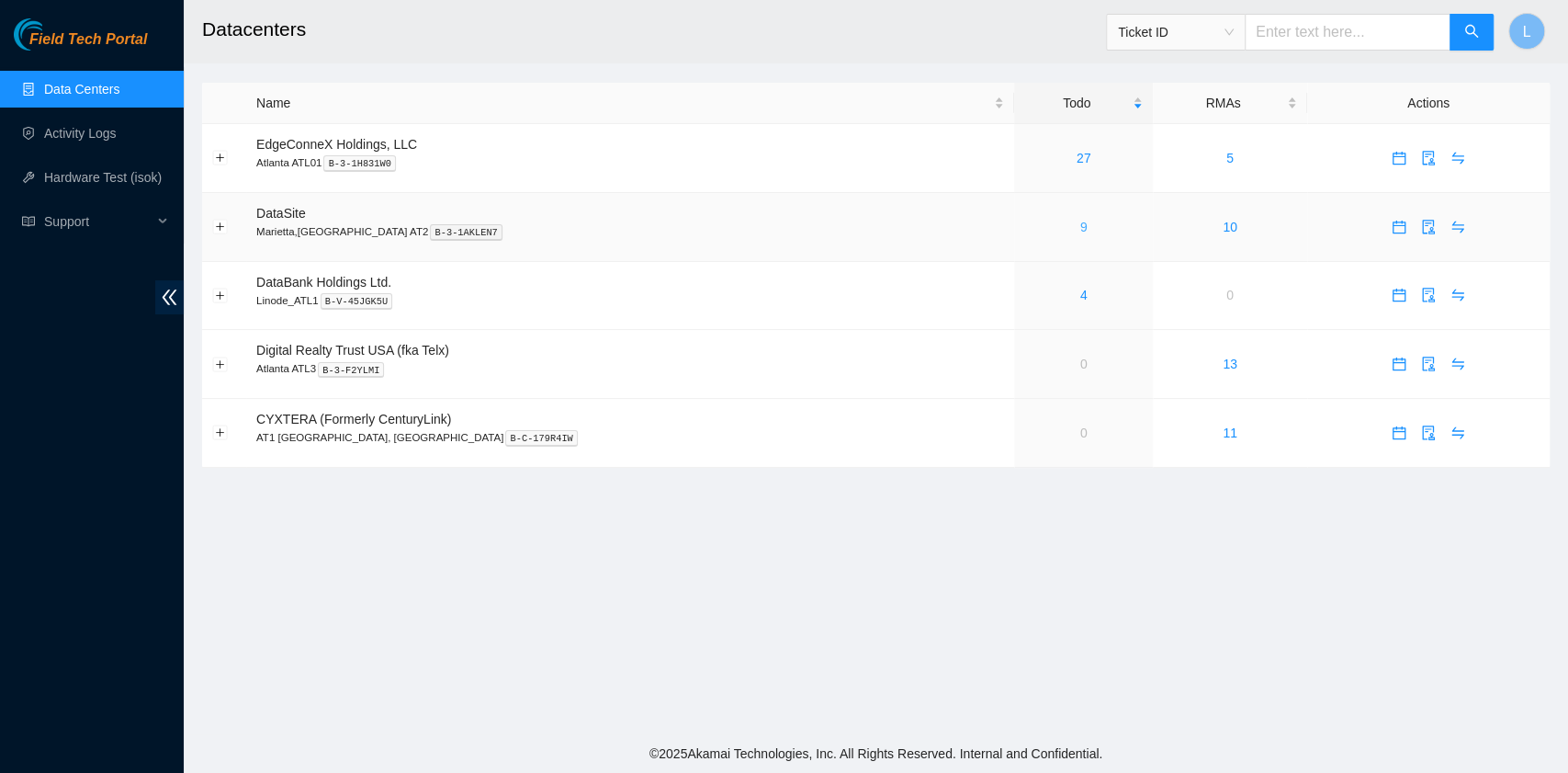
click at [1081, 230] on link "9" at bounding box center [1084, 226] width 8 height 15
